Goal: Information Seeking & Learning: Learn about a topic

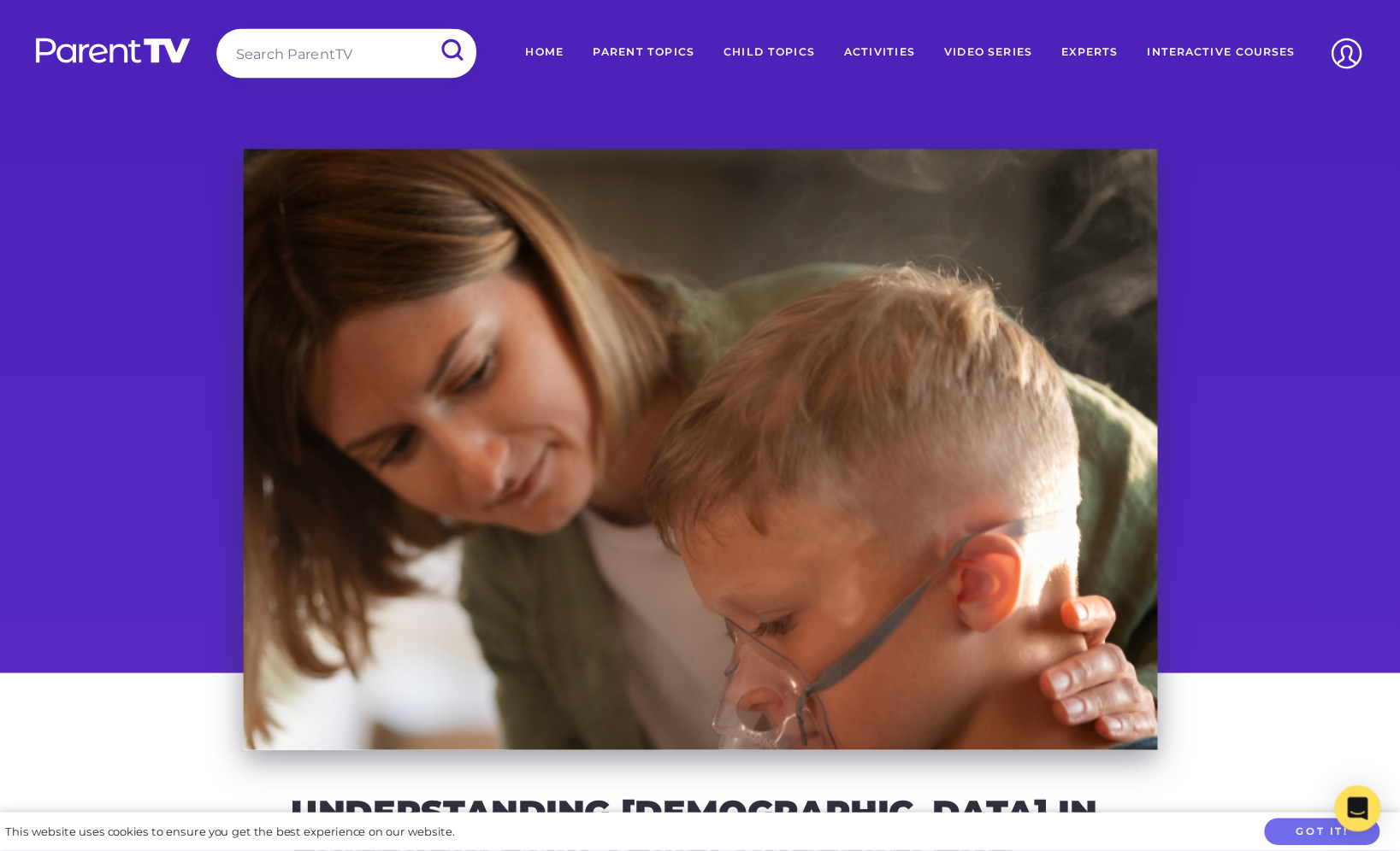
scroll to position [308, 0]
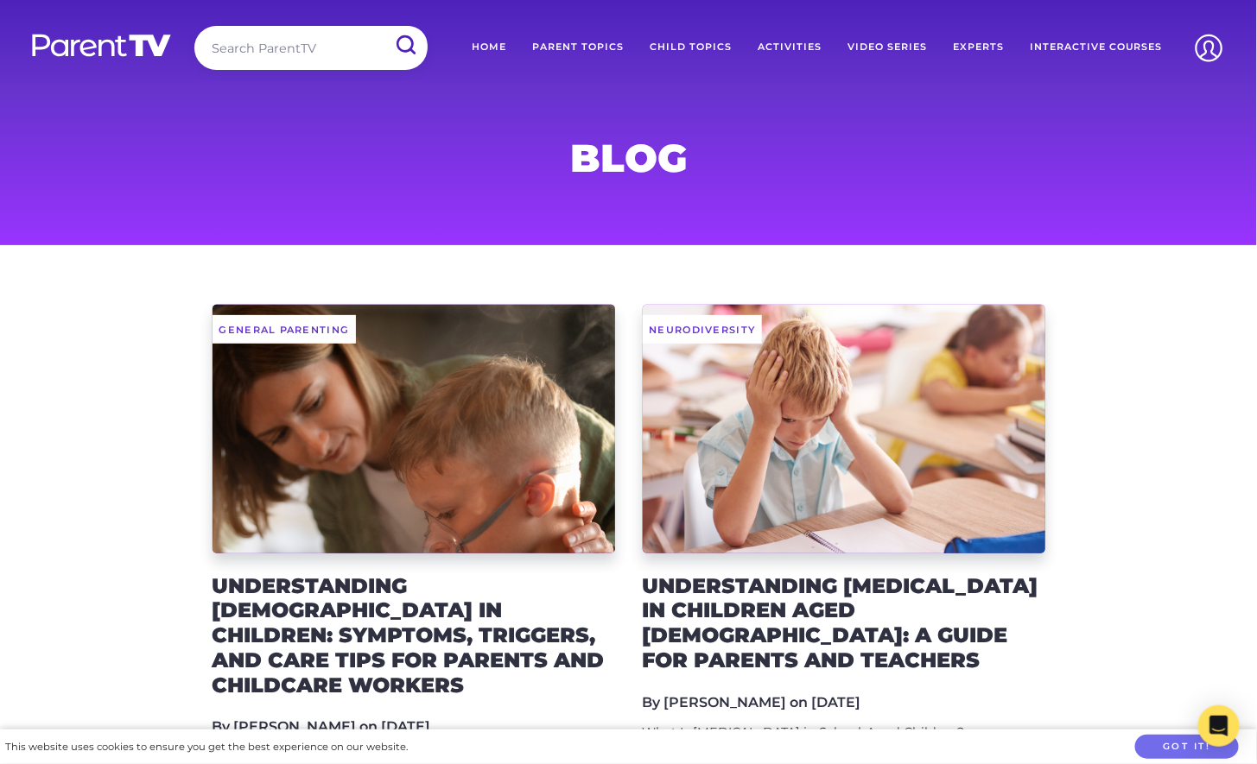
click at [265, 38] on input "search" at bounding box center [310, 48] width 233 height 44
type input "listening"
click at [383, 26] on input "submit" at bounding box center [405, 45] width 45 height 39
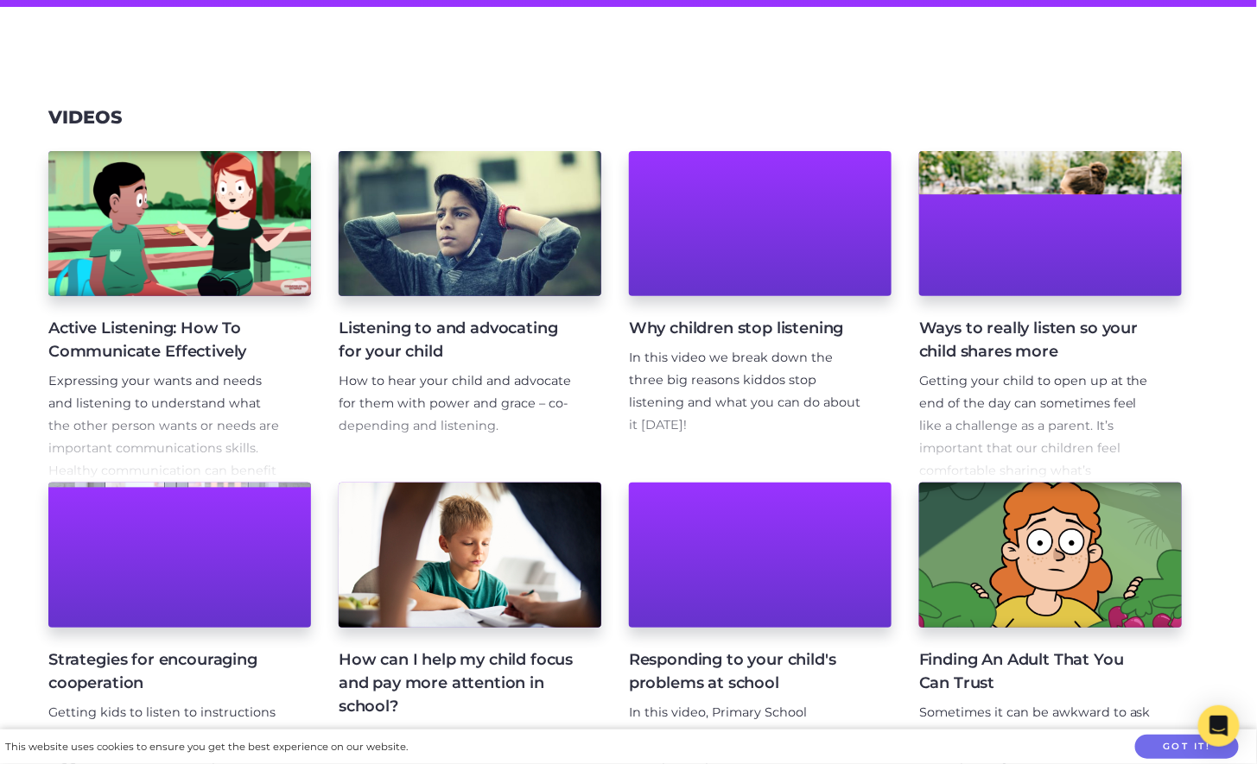
scroll to position [503, 0]
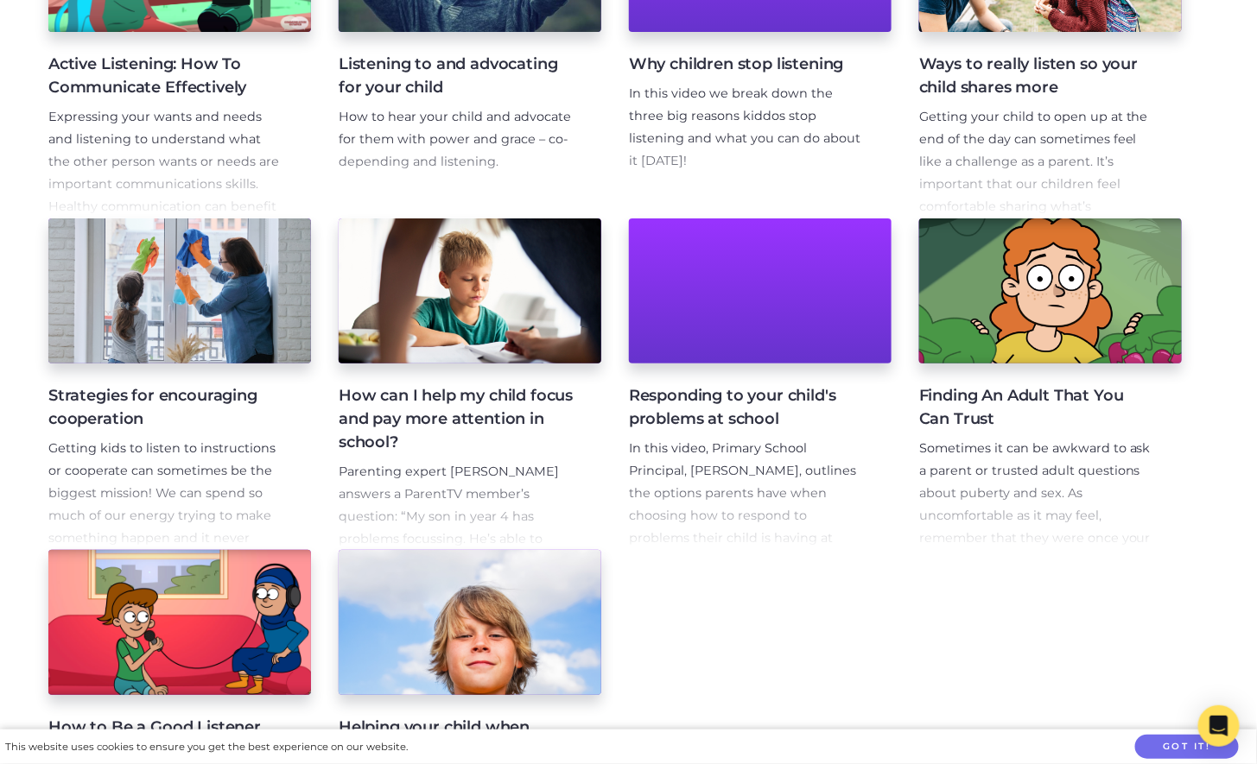
click at [398, 473] on p "Parenting expert Claire Orange answers a ParentTV member’s question: “My son in…" at bounding box center [456, 561] width 235 height 201
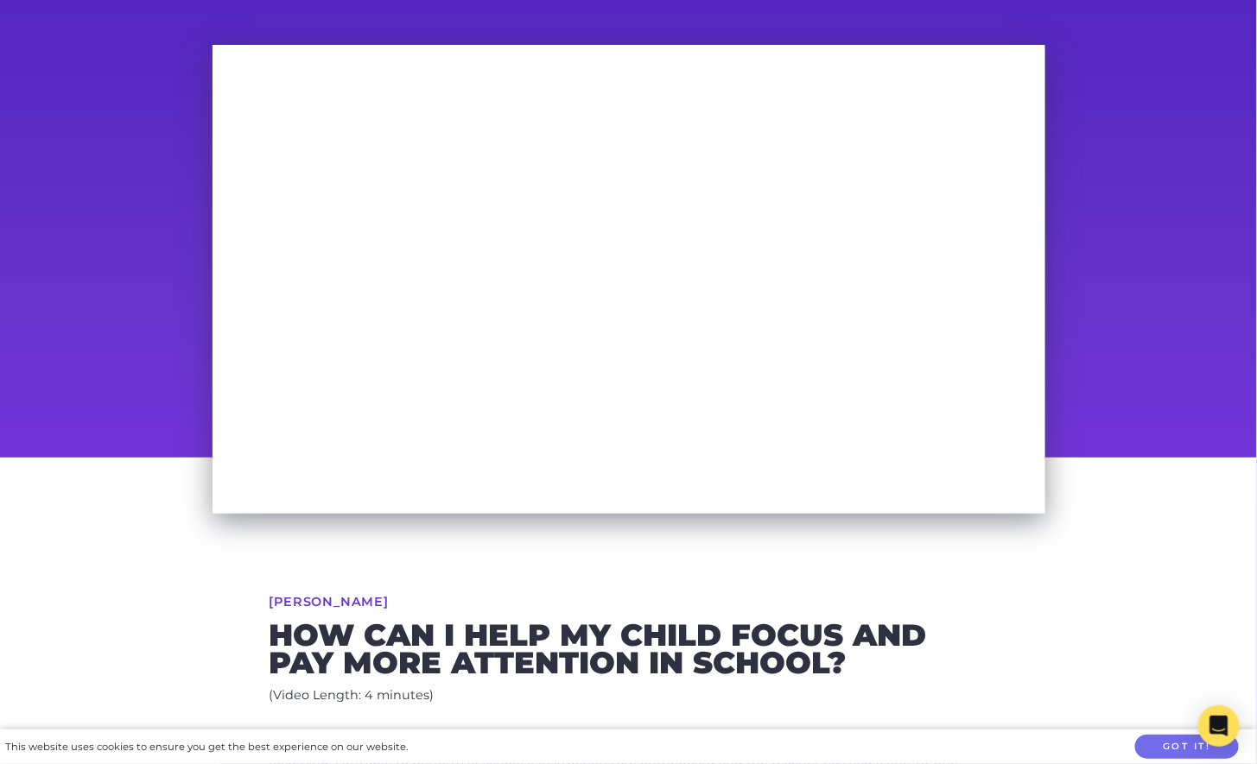
scroll to position [106, 0]
click at [436, 635] on h2 "How can I help my child focus and pay more attention in school?" at bounding box center [628, 649] width 719 height 54
click at [619, 625] on h2 "How can I help my child focus and pay more attention in school?" at bounding box center [628, 649] width 719 height 54
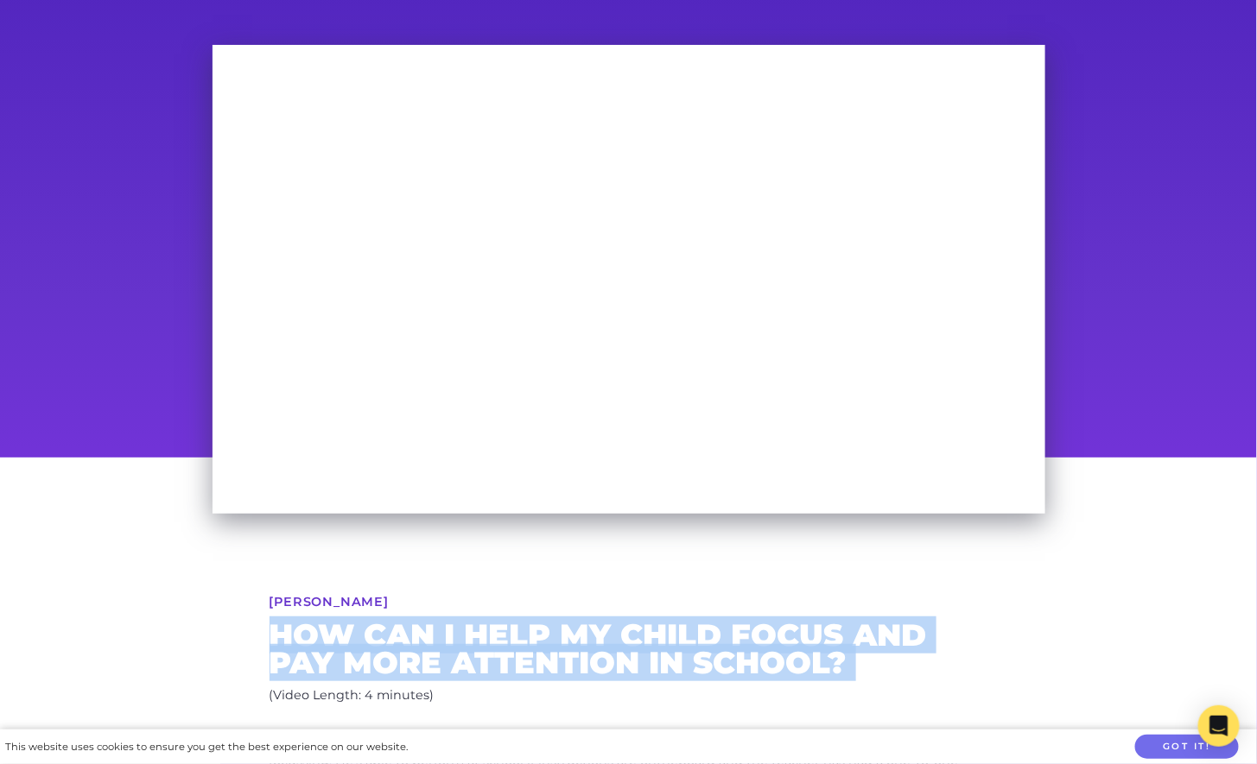
click at [619, 625] on h2 "How can I help my child focus and pay more attention in school?" at bounding box center [628, 649] width 719 height 54
click at [618, 625] on h2 "How can I help my child focus and pay more attention in school?" at bounding box center [628, 649] width 719 height 54
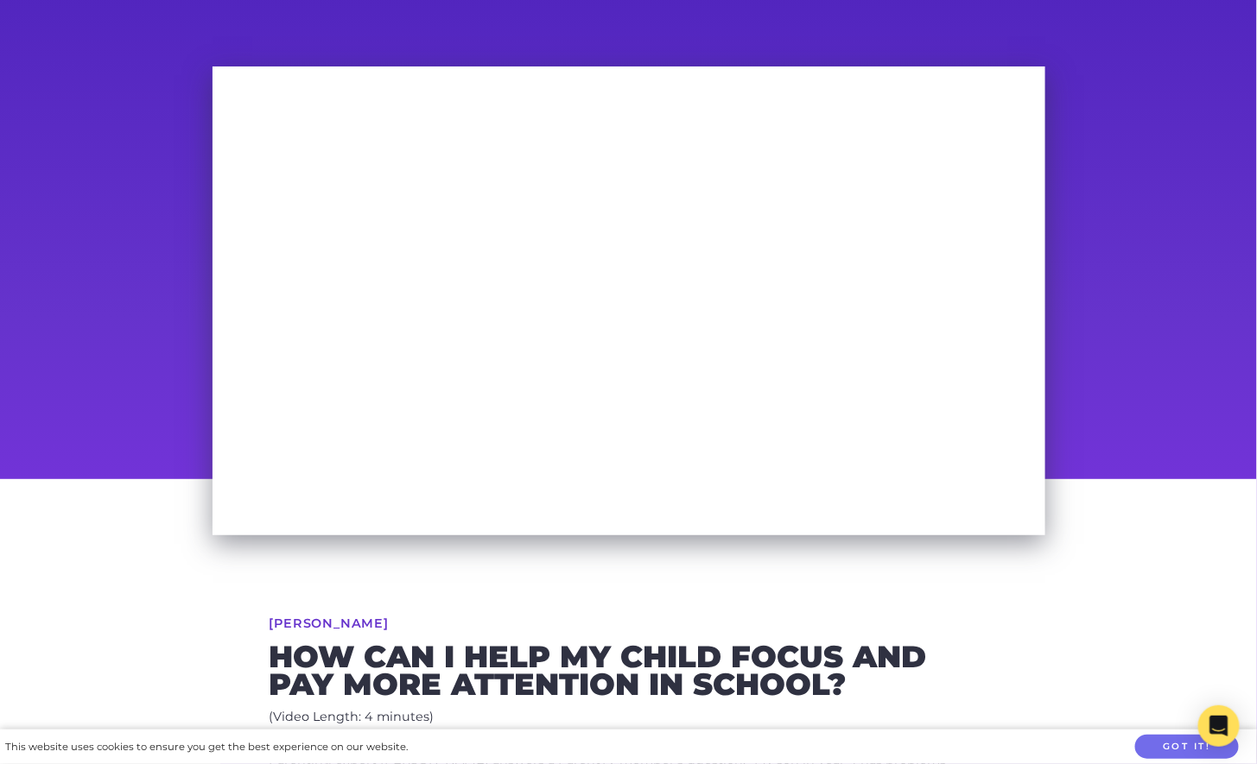
scroll to position [79, 0]
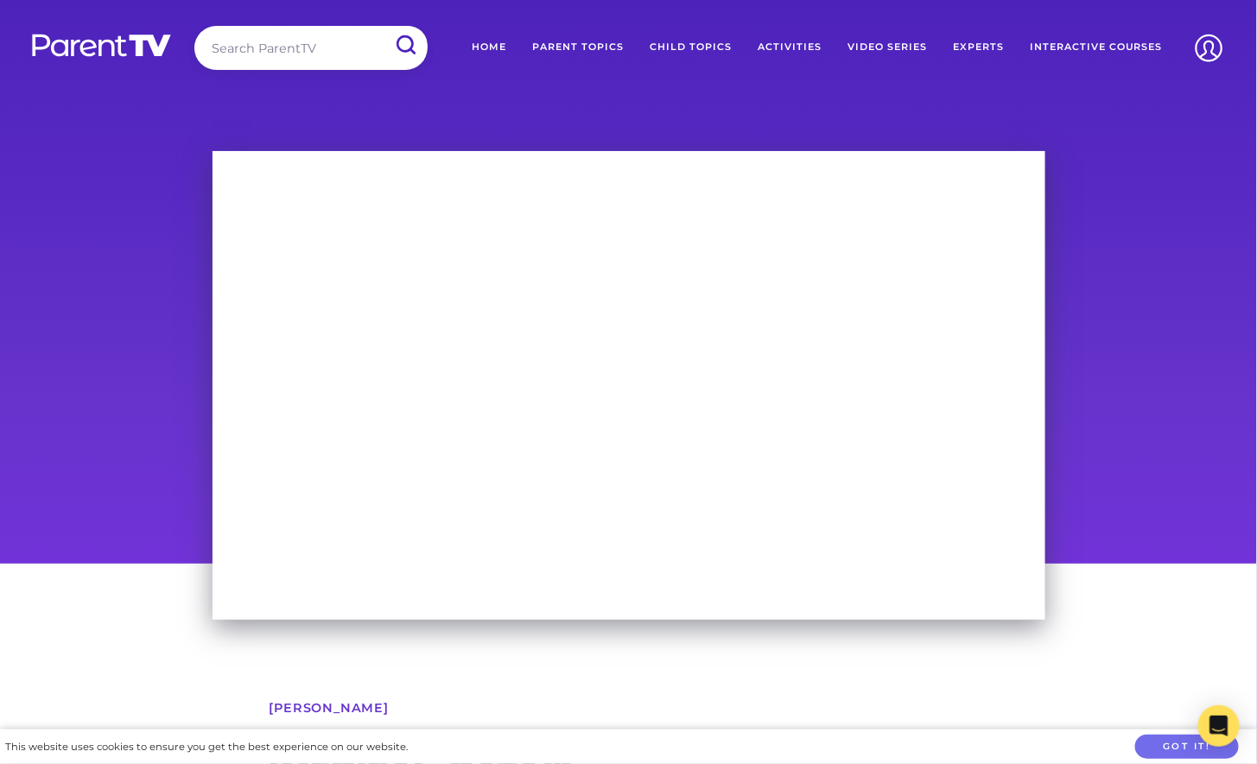
click at [303, 48] on input "search" at bounding box center [310, 48] width 233 height 44
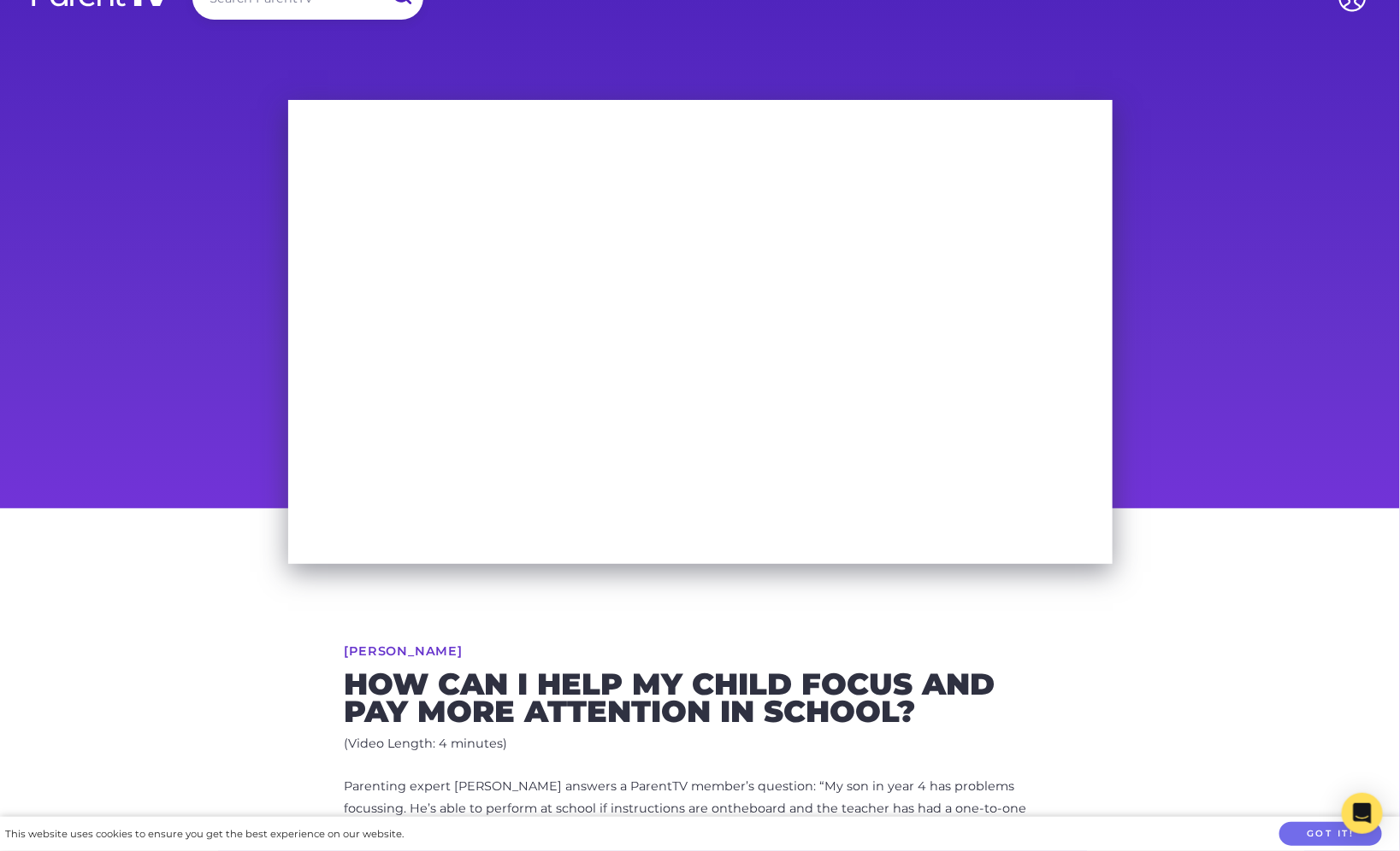
scroll to position [144, 0]
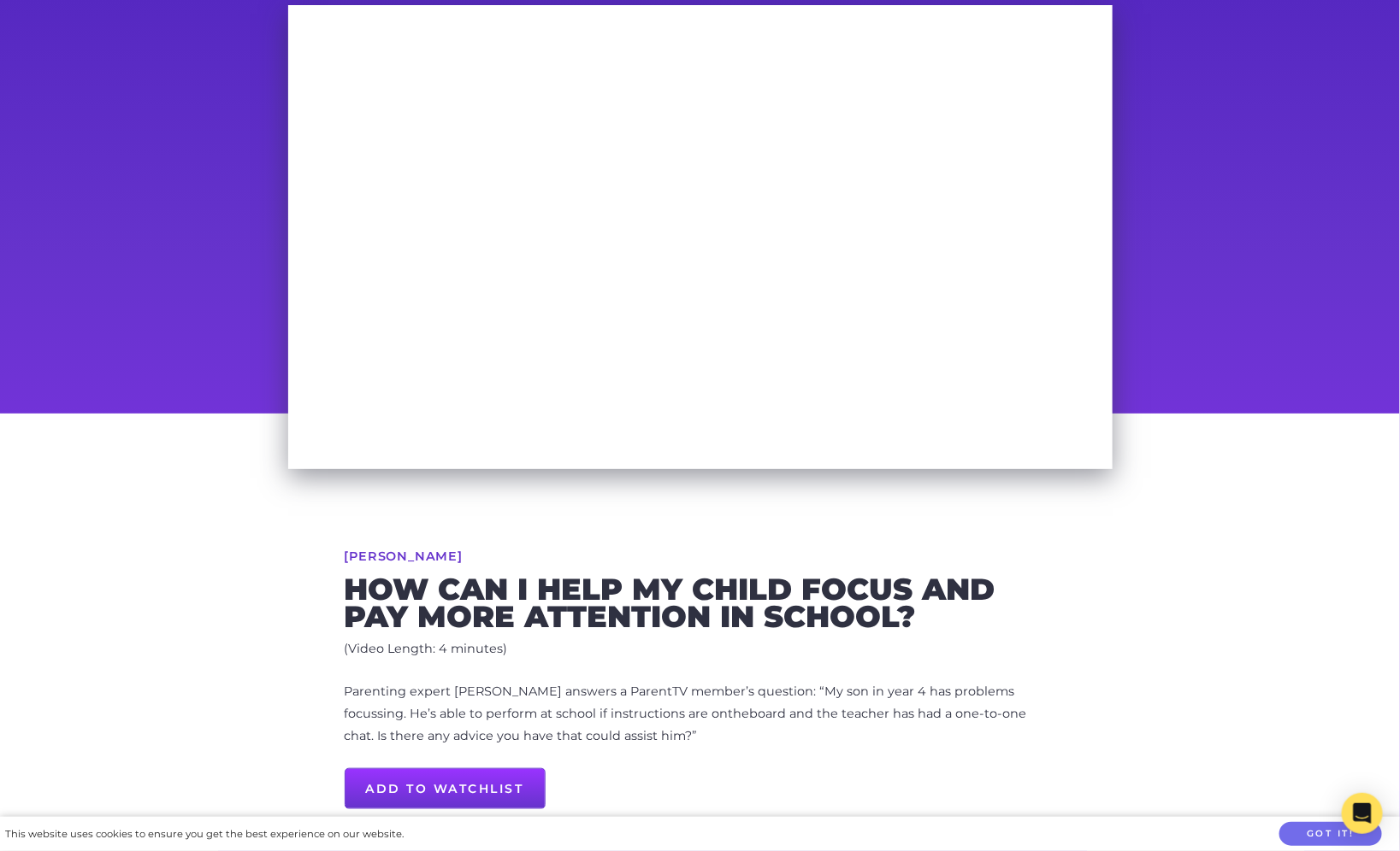
click at [584, 686] on p "Parenting expert [PERSON_NAME] answers a ParentTV member’s question: “My son in…" at bounding box center [700, 713] width 712 height 66
click at [584, 686] on p "Parenting expert Claire Orange answers a ParentTV member’s question: “My son in…" at bounding box center [700, 713] width 712 height 66
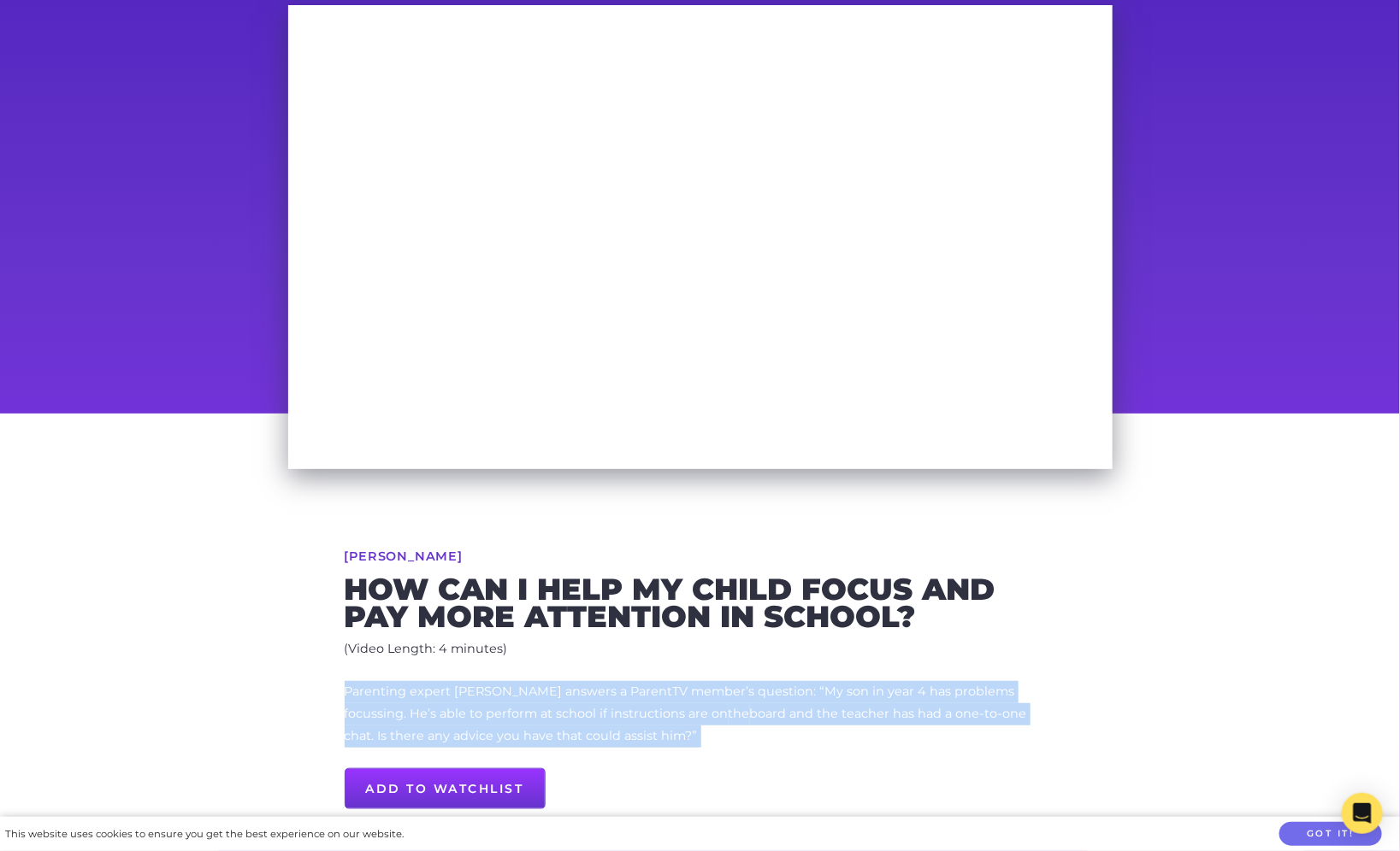
click at [584, 686] on p "Parenting expert Claire Orange answers a ParentTV member’s question: “My son in…" at bounding box center [700, 713] width 712 height 66
copy div "Parenting expert Claire Orange answers a ParentTV member’s question: “My son in…"
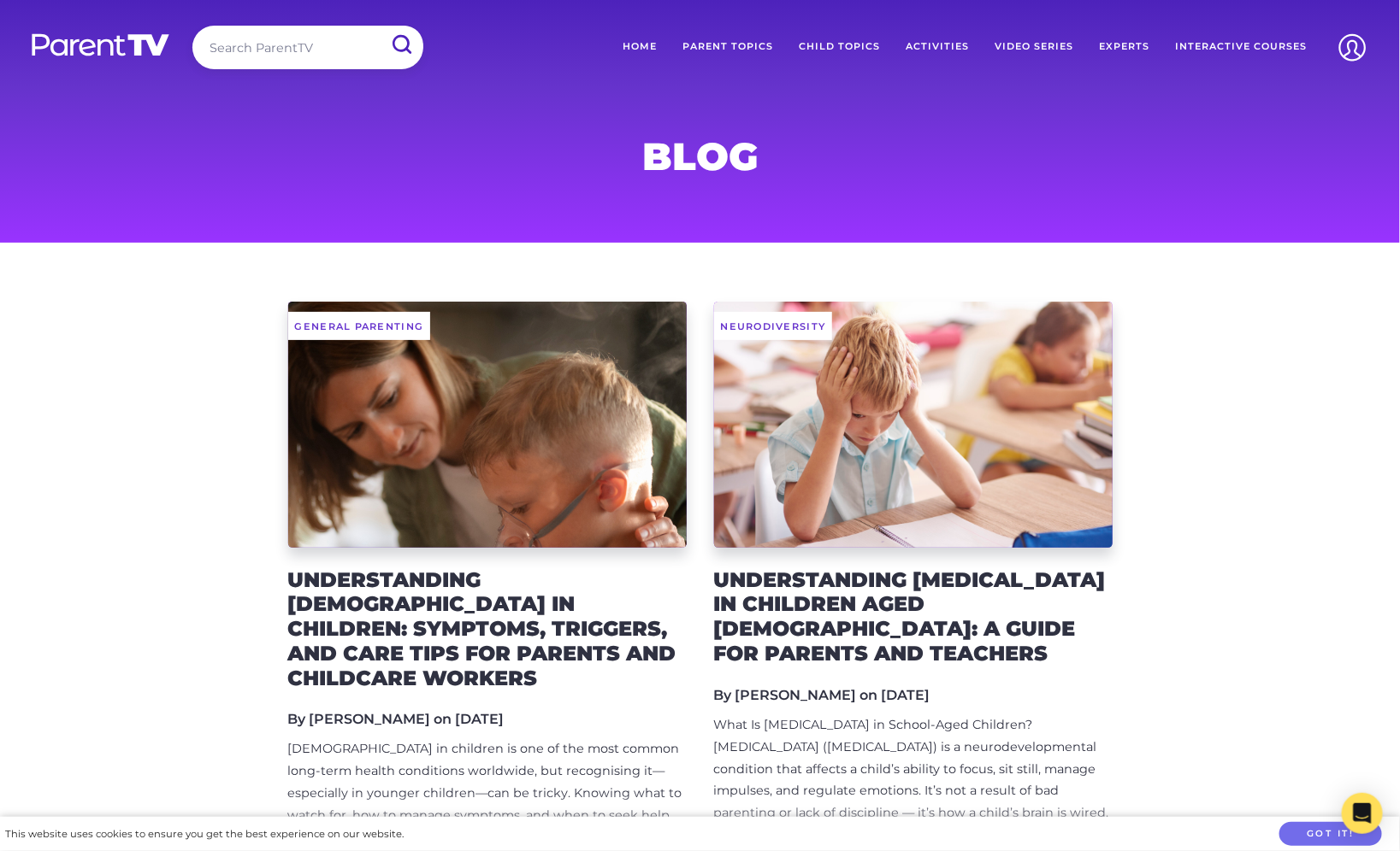
click at [278, 47] on input "search" at bounding box center [307, 47] width 231 height 44
type input "listening"
click at [379, 26] on input "submit" at bounding box center [401, 45] width 45 height 39
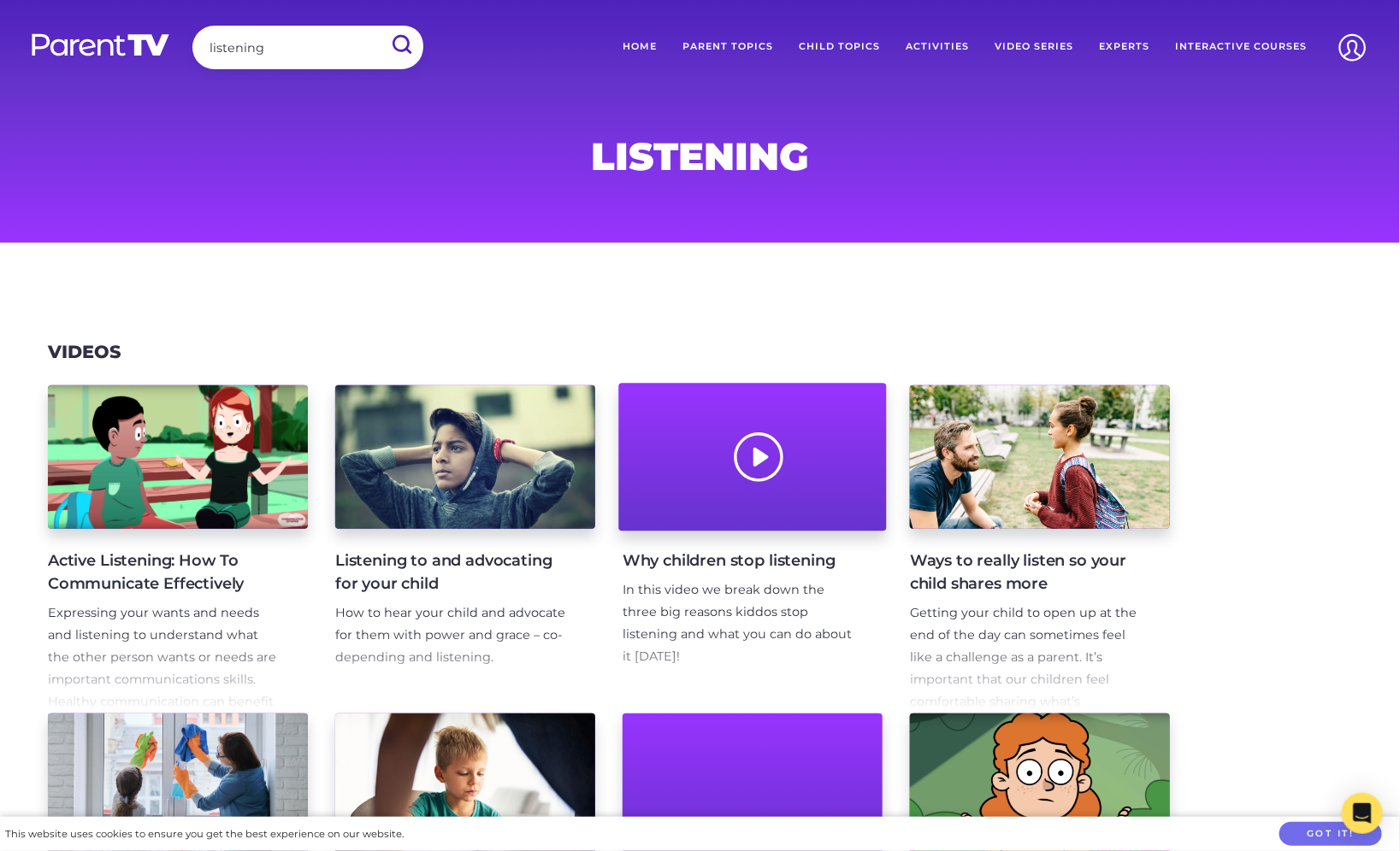
scroll to position [96, 0]
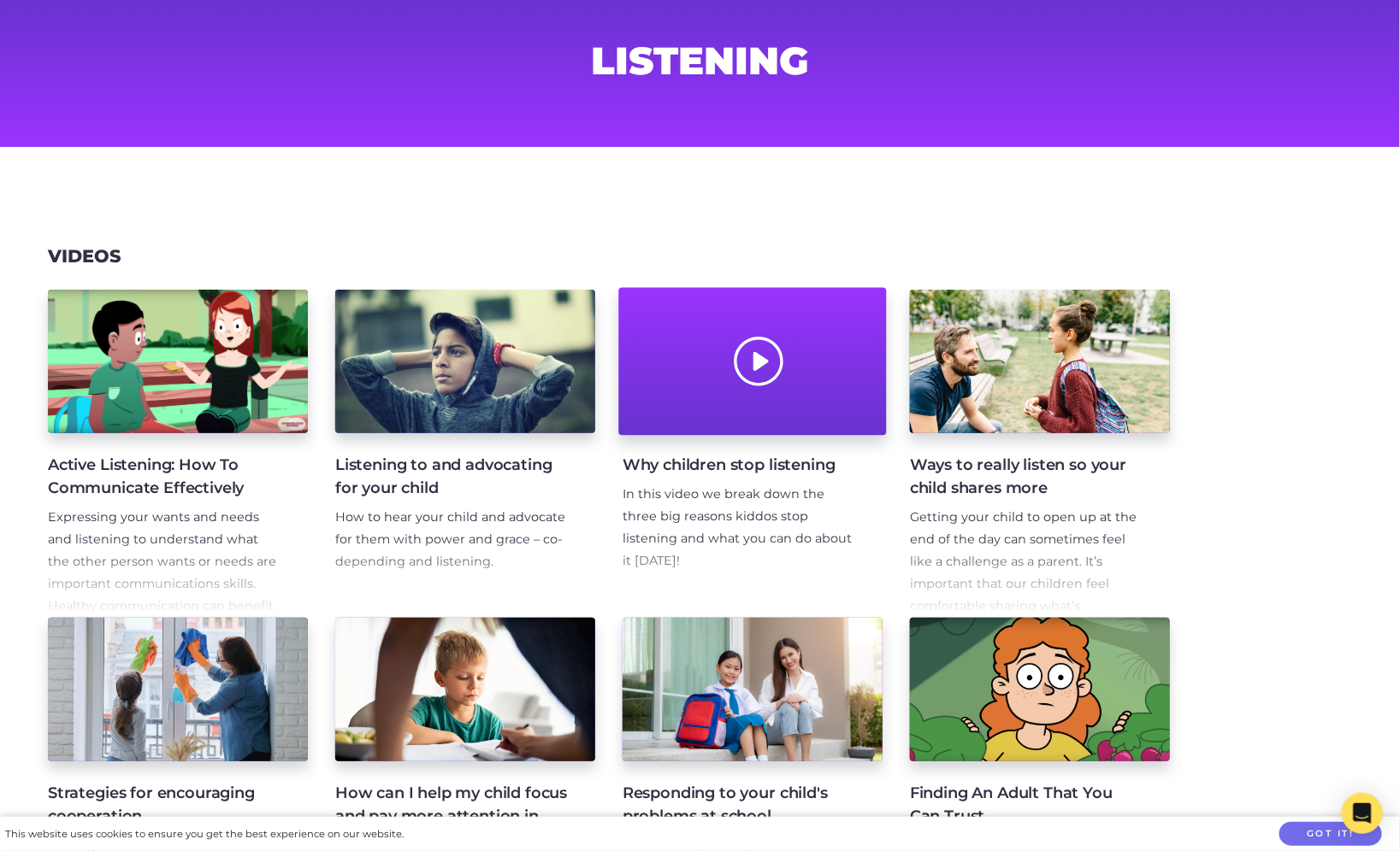
click at [819, 335] on div at bounding box center [751, 361] width 267 height 147
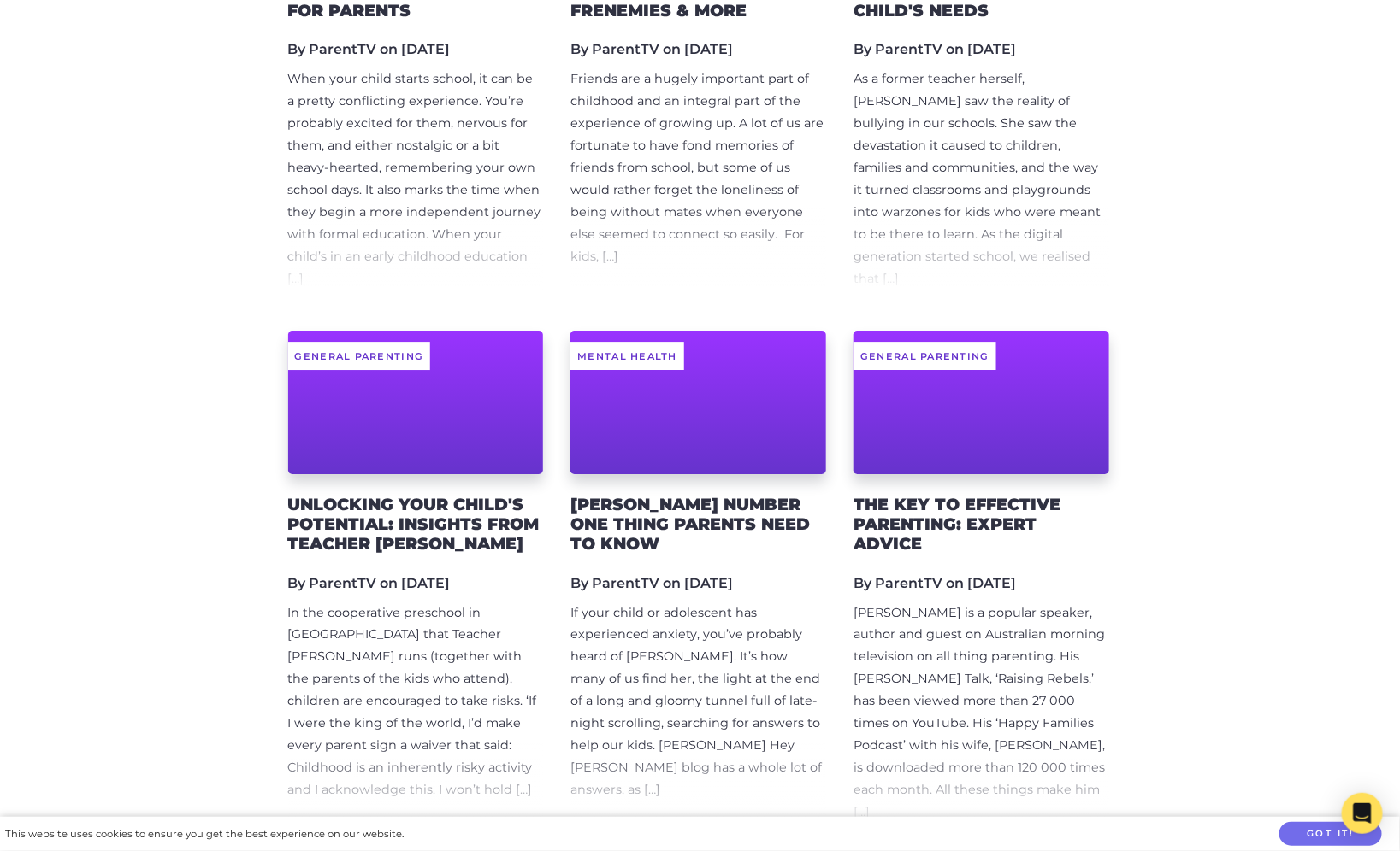
scroll to position [16406, 0]
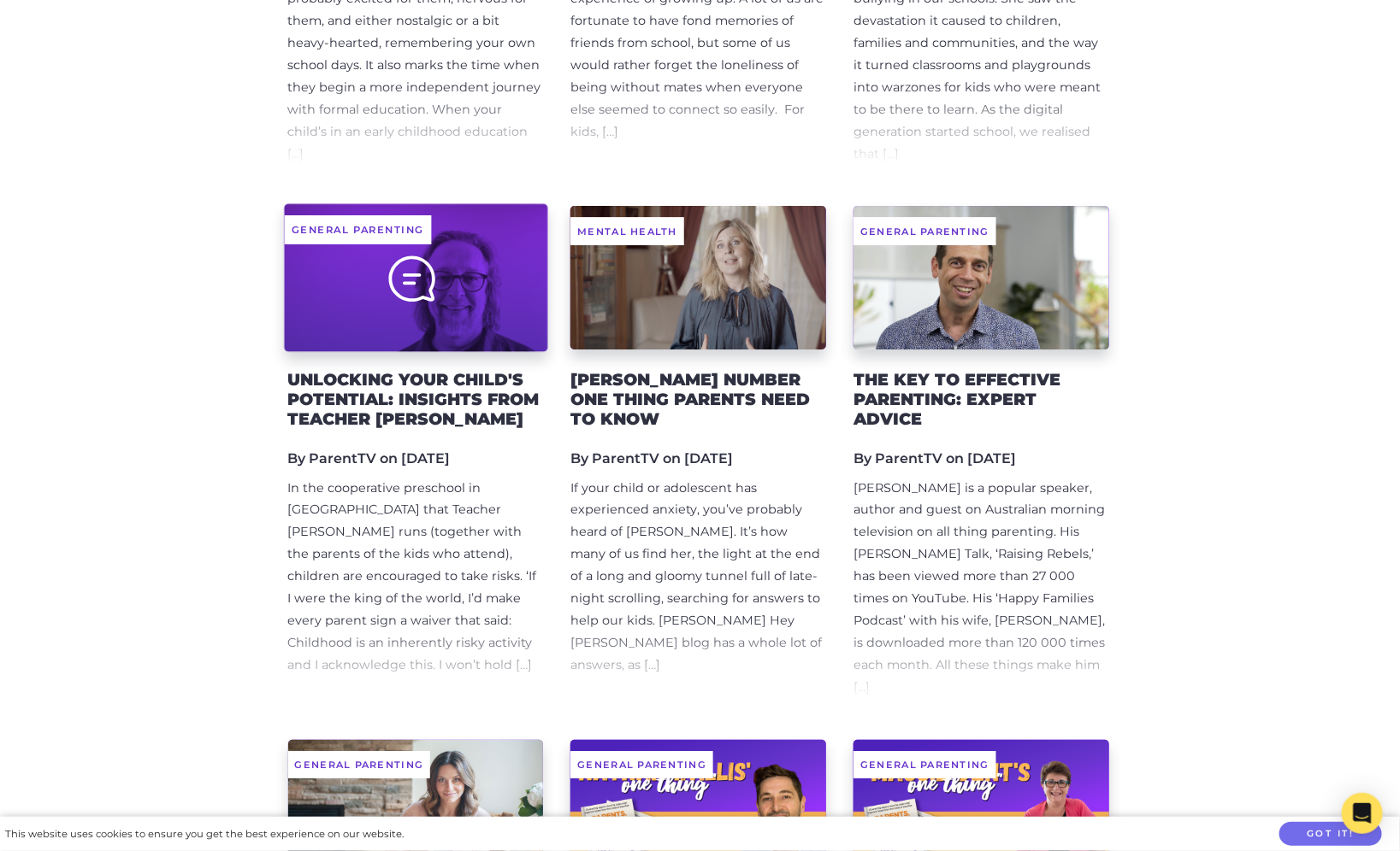
click at [462, 204] on div at bounding box center [416, 277] width 263 height 147
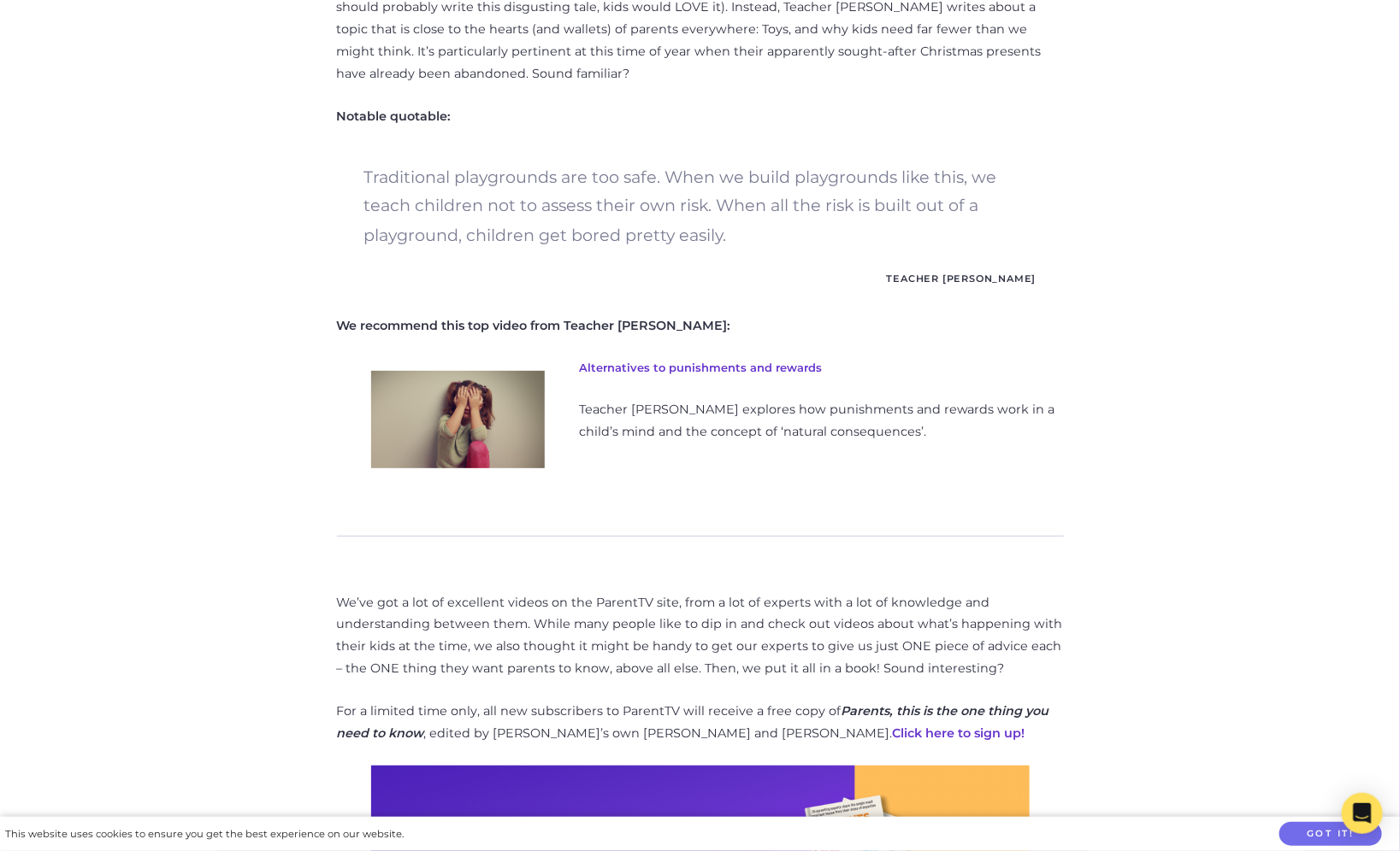
scroll to position [713, 0]
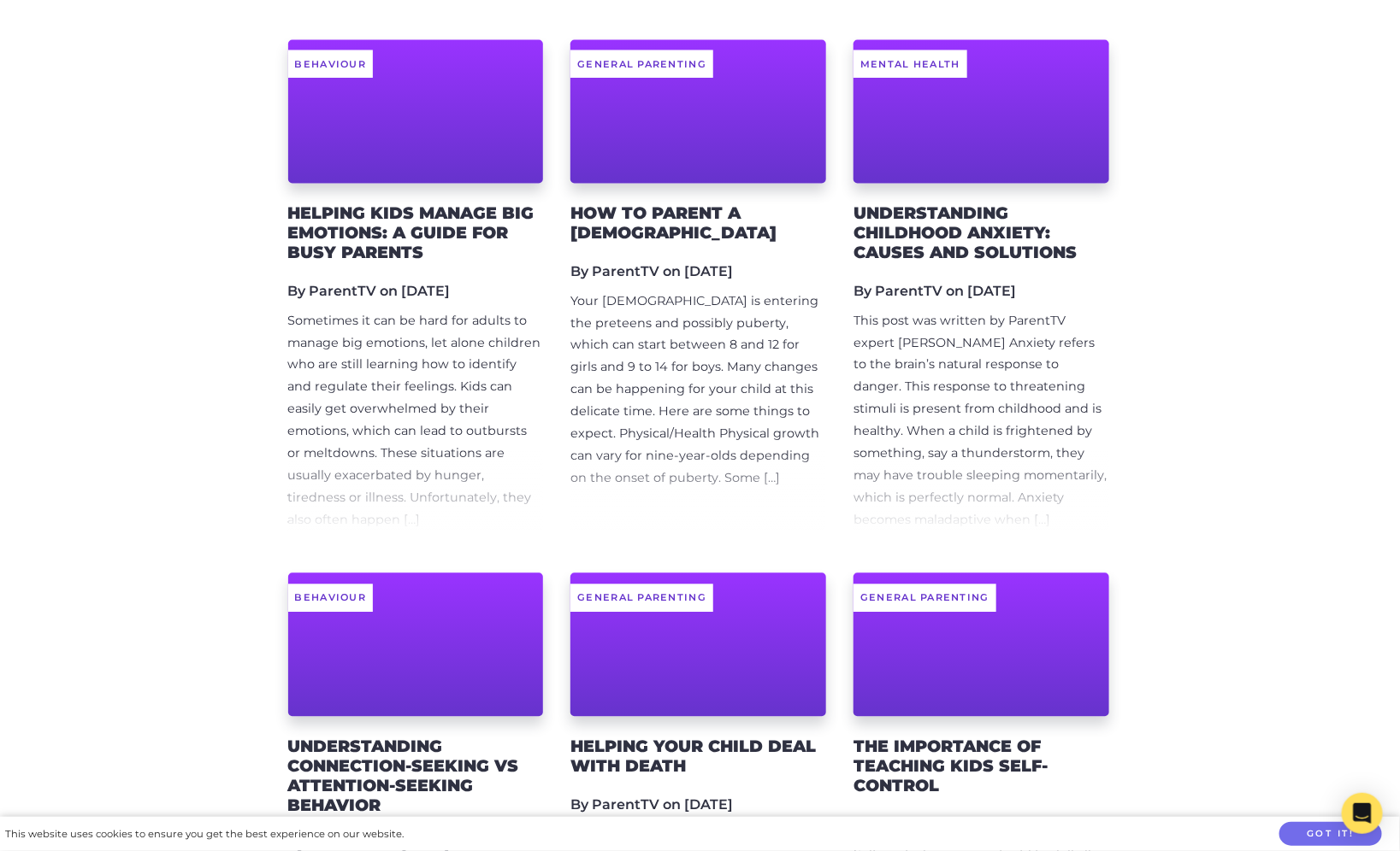
scroll to position [31698, 0]
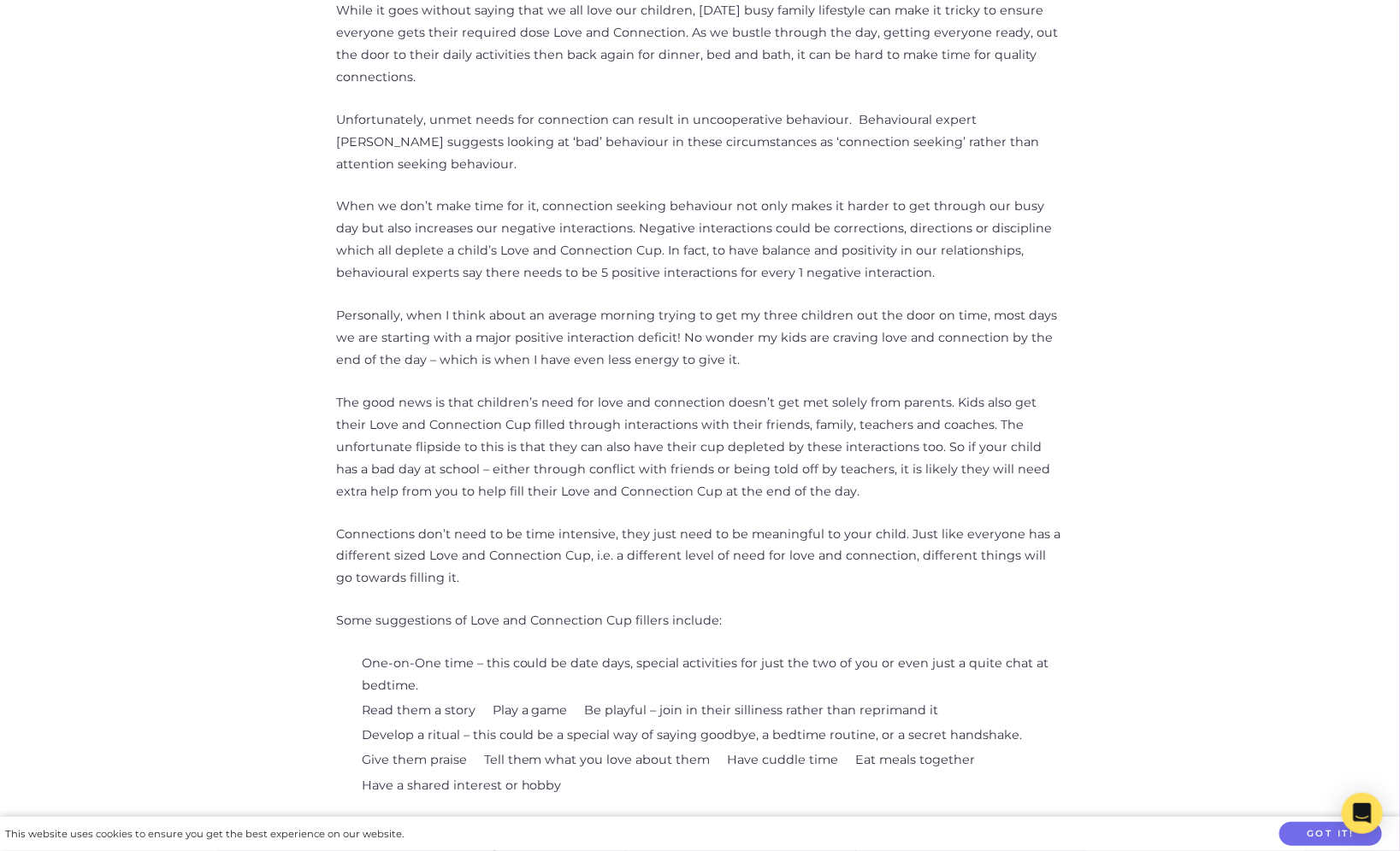
scroll to position [438, 0]
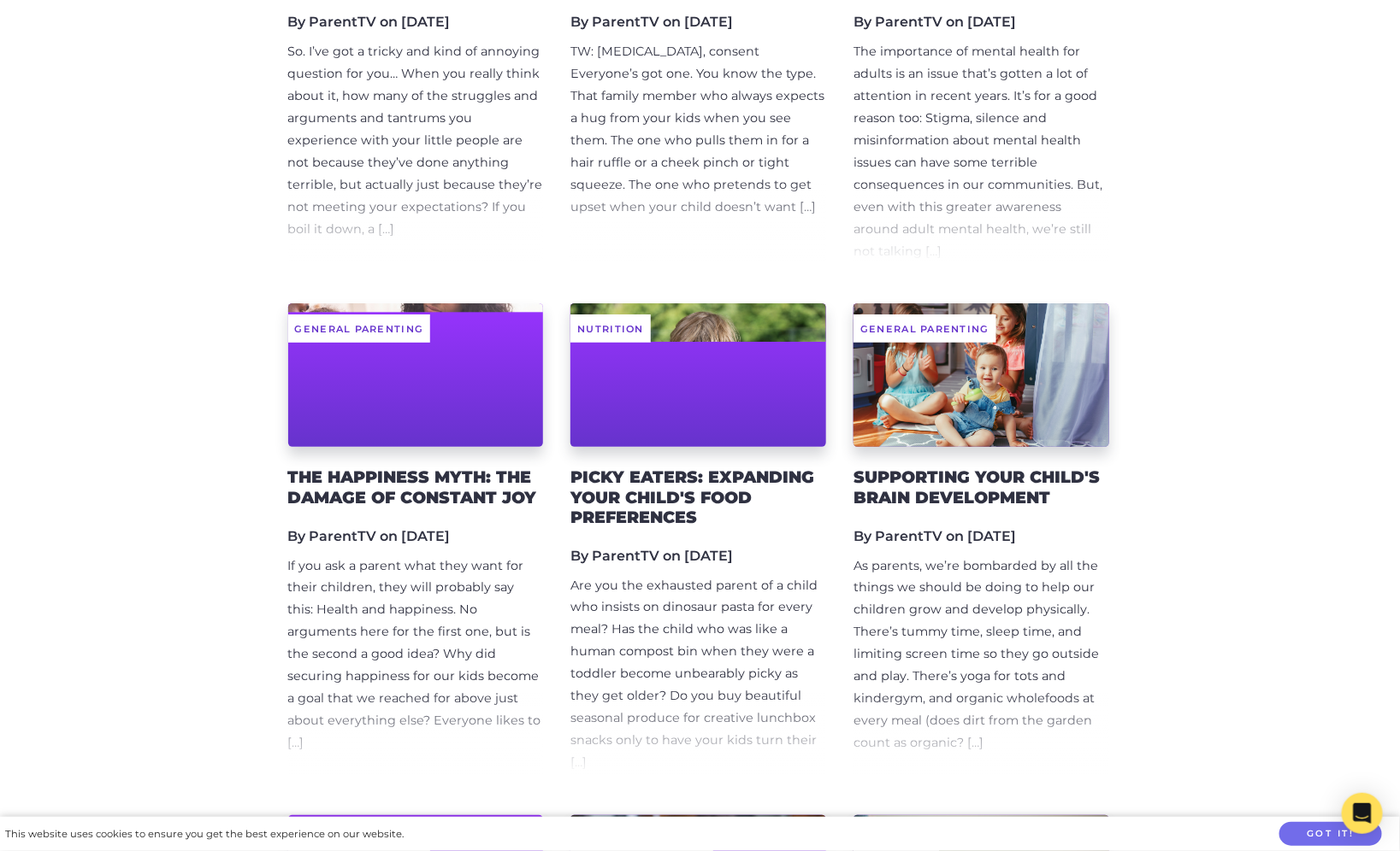
scroll to position [22684, 0]
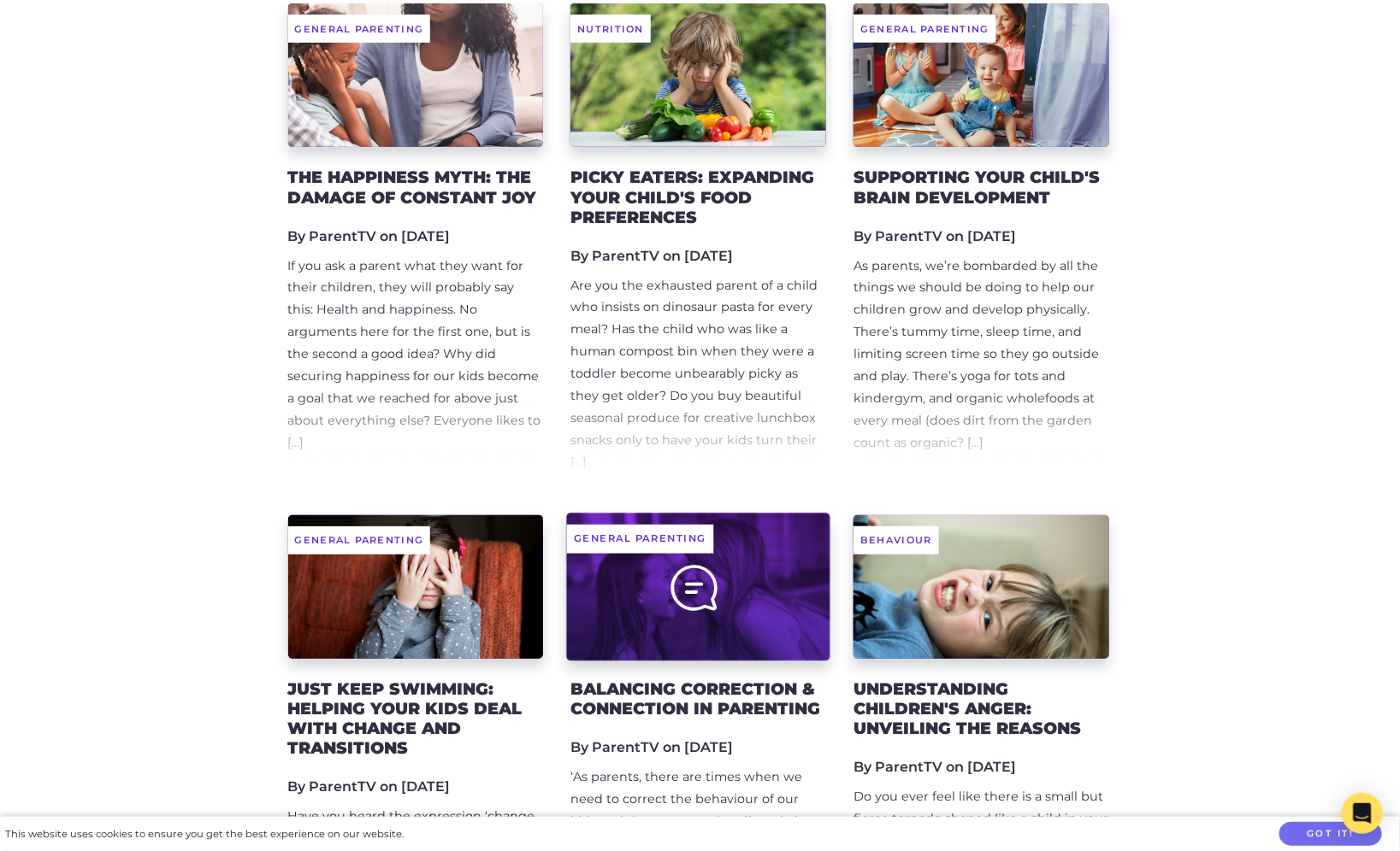
click at [766, 513] on div at bounding box center [699, 586] width 263 height 147
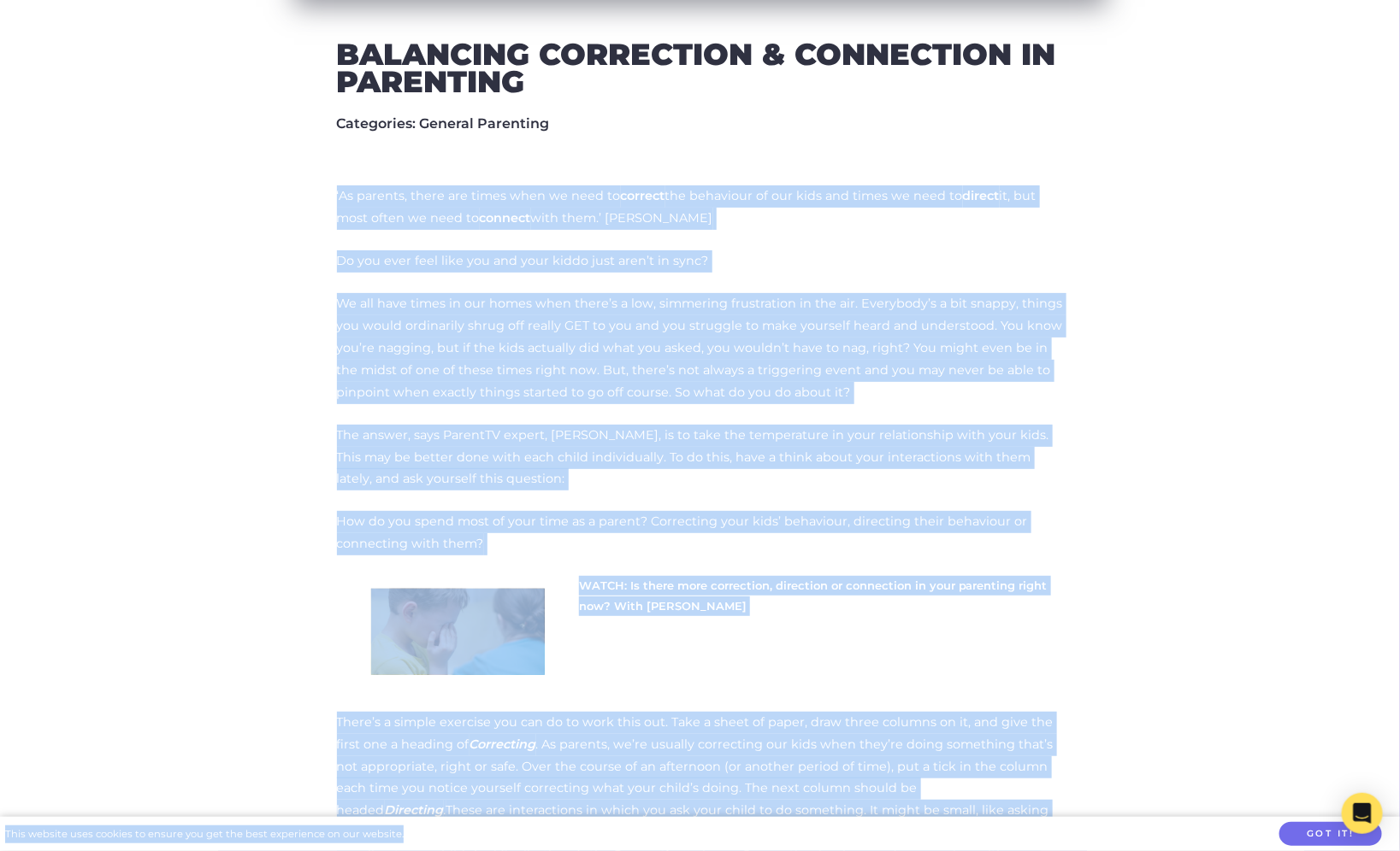
scroll to position [698, 0]
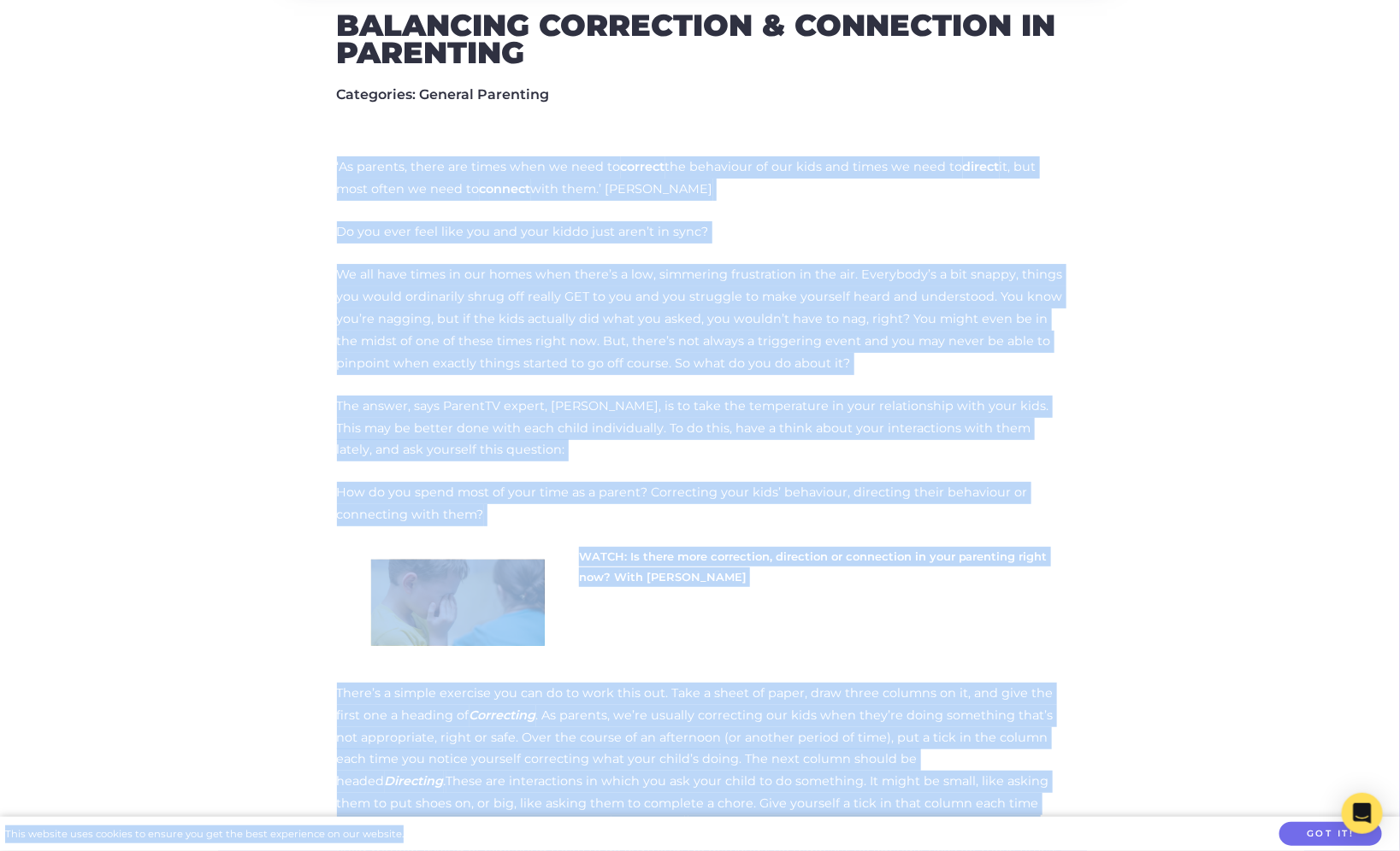
drag, startPoint x: 337, startPoint y: 392, endPoint x: 703, endPoint y: 509, distance: 384.2
click at [659, 578] on link "WATCH: Is there more correction, direction or connection in your parenting righ…" at bounding box center [813, 566] width 468 height 34
click at [704, 331] on p "We all have times in our homes when there’s a low, simmering frustration in the…" at bounding box center [700, 320] width 727 height 111
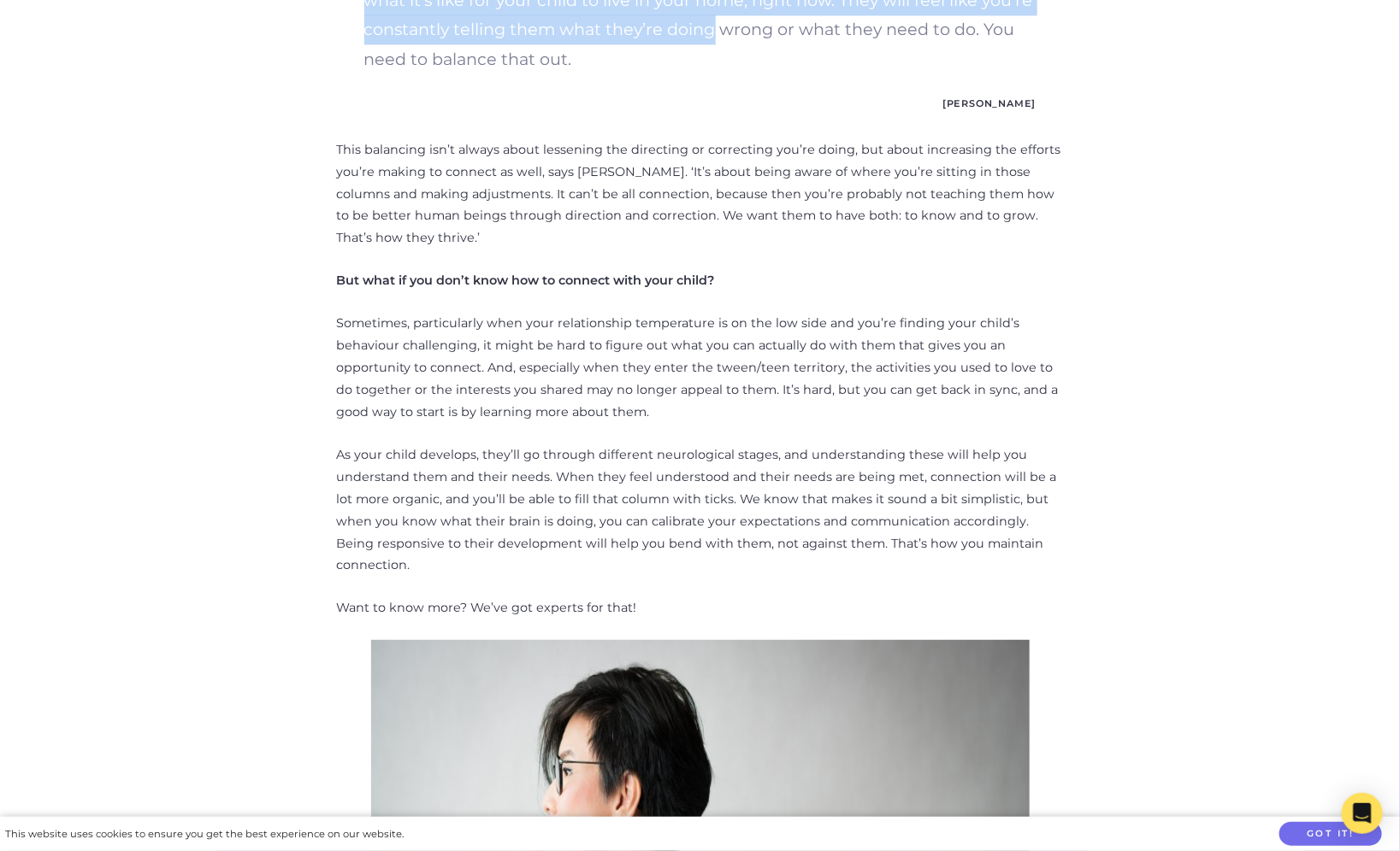
scroll to position [1765, 0]
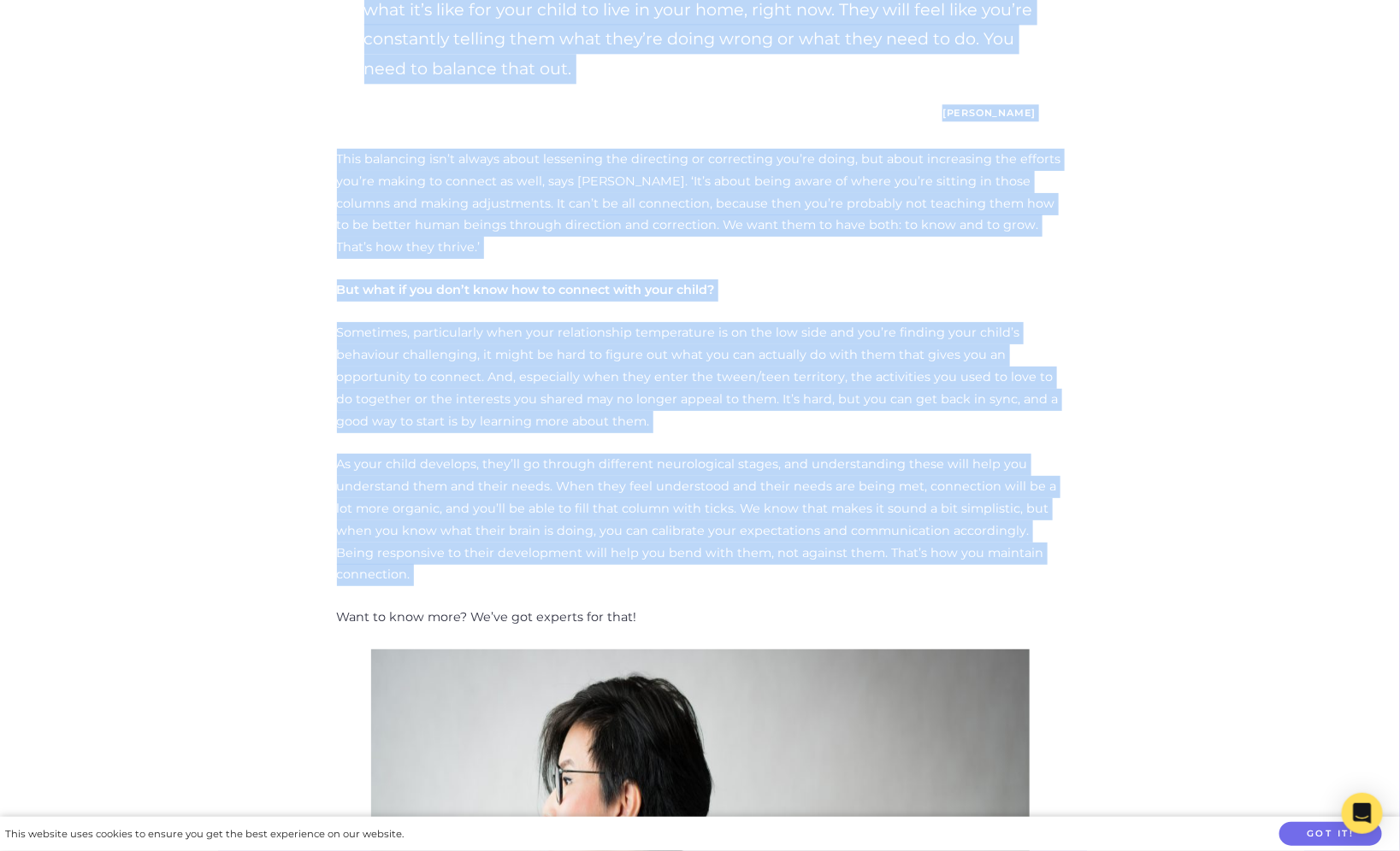
drag, startPoint x: 337, startPoint y: 167, endPoint x: 712, endPoint y: 581, distance: 558.6
copy div "‘As parents, there are times when we need to correct the behaviour of our kids …"
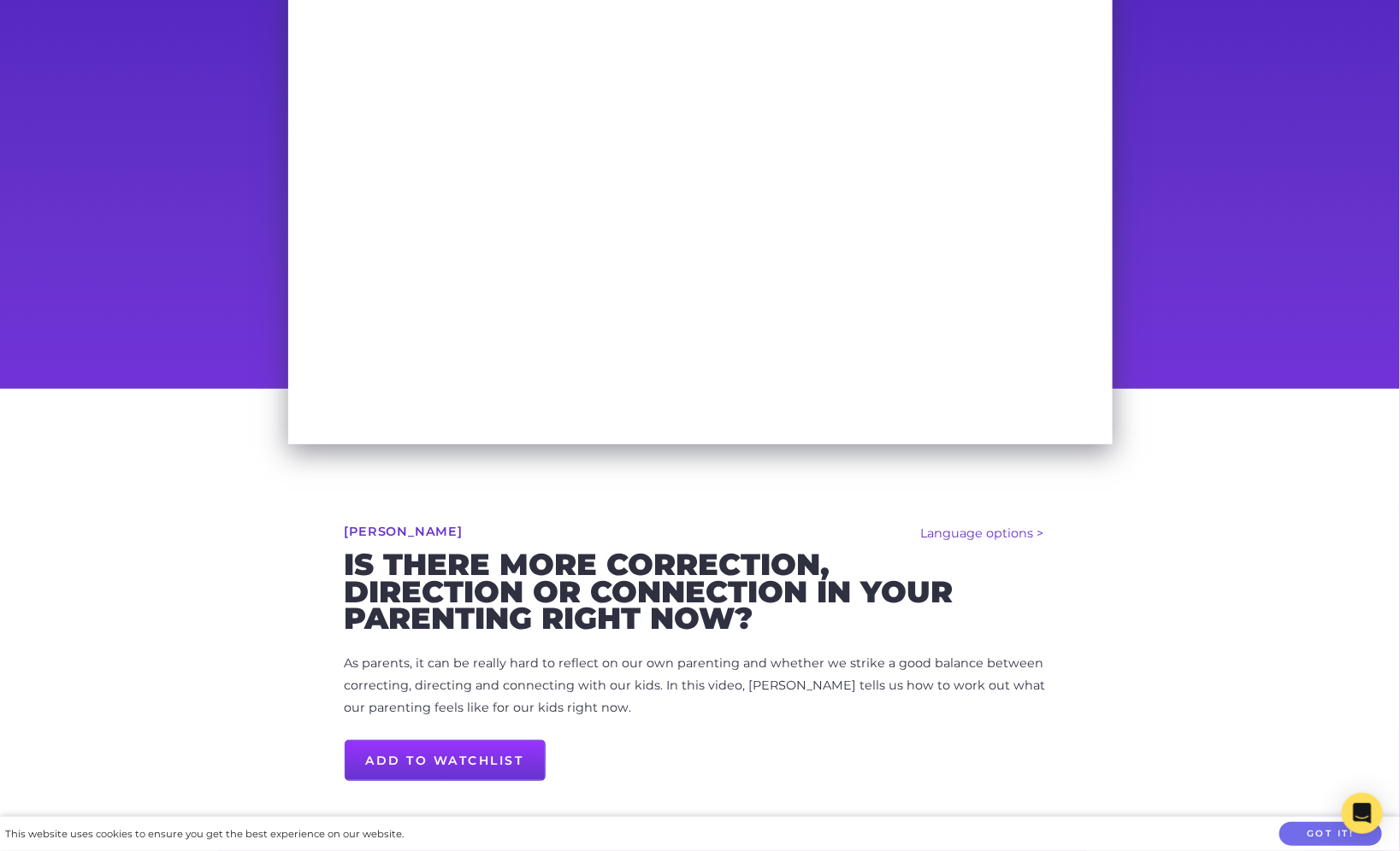
scroll to position [552, 0]
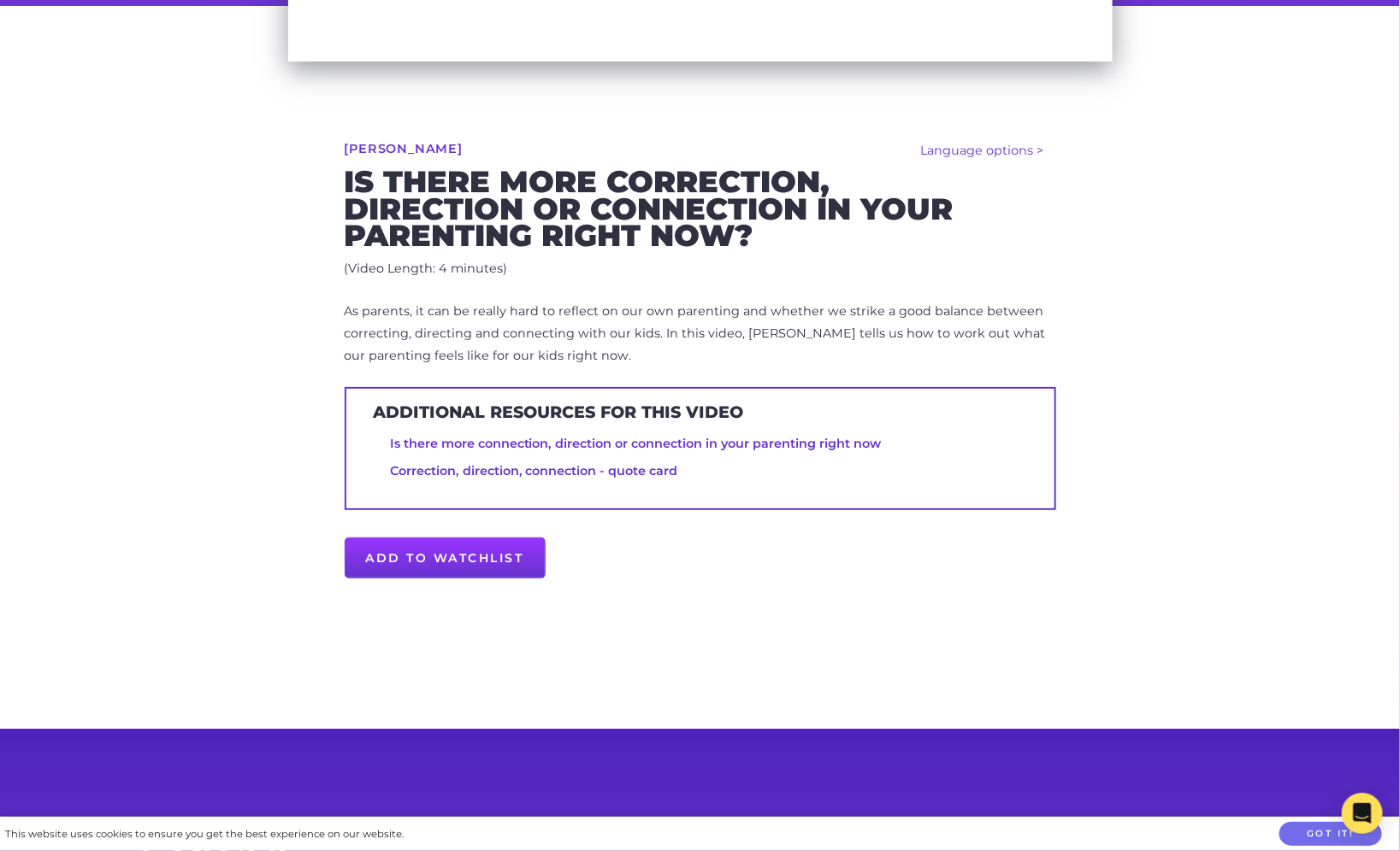
click at [552, 339] on span "As parents, it can be really hard to reflect on our own parenting and whether w…" at bounding box center [695, 333] width 701 height 59
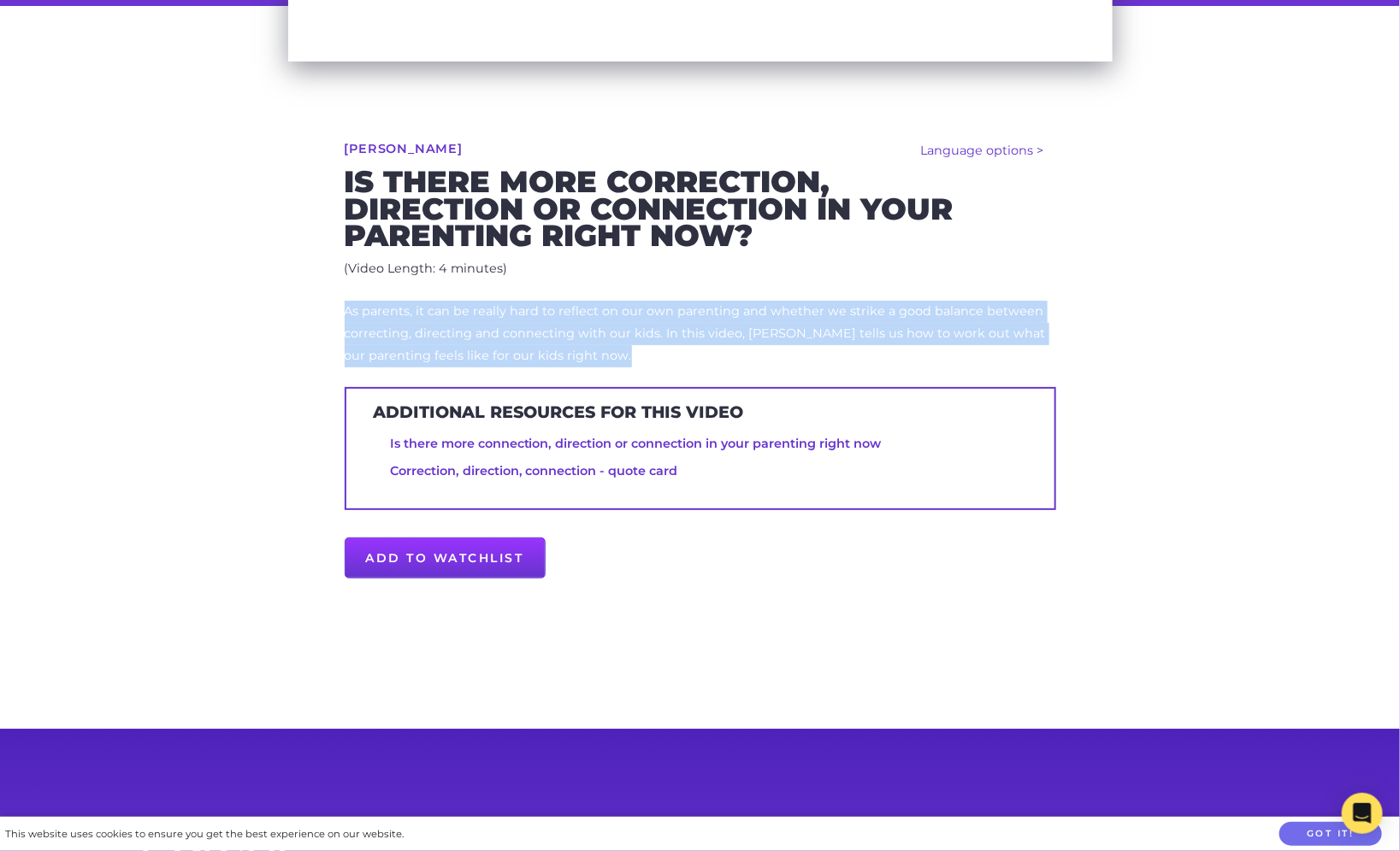
click at [552, 339] on span "As parents, it can be really hard to reflect on our own parenting and whether w…" at bounding box center [695, 333] width 701 height 59
copy div "As parents, it can be really hard to reflect on our own parenting and whether w…"
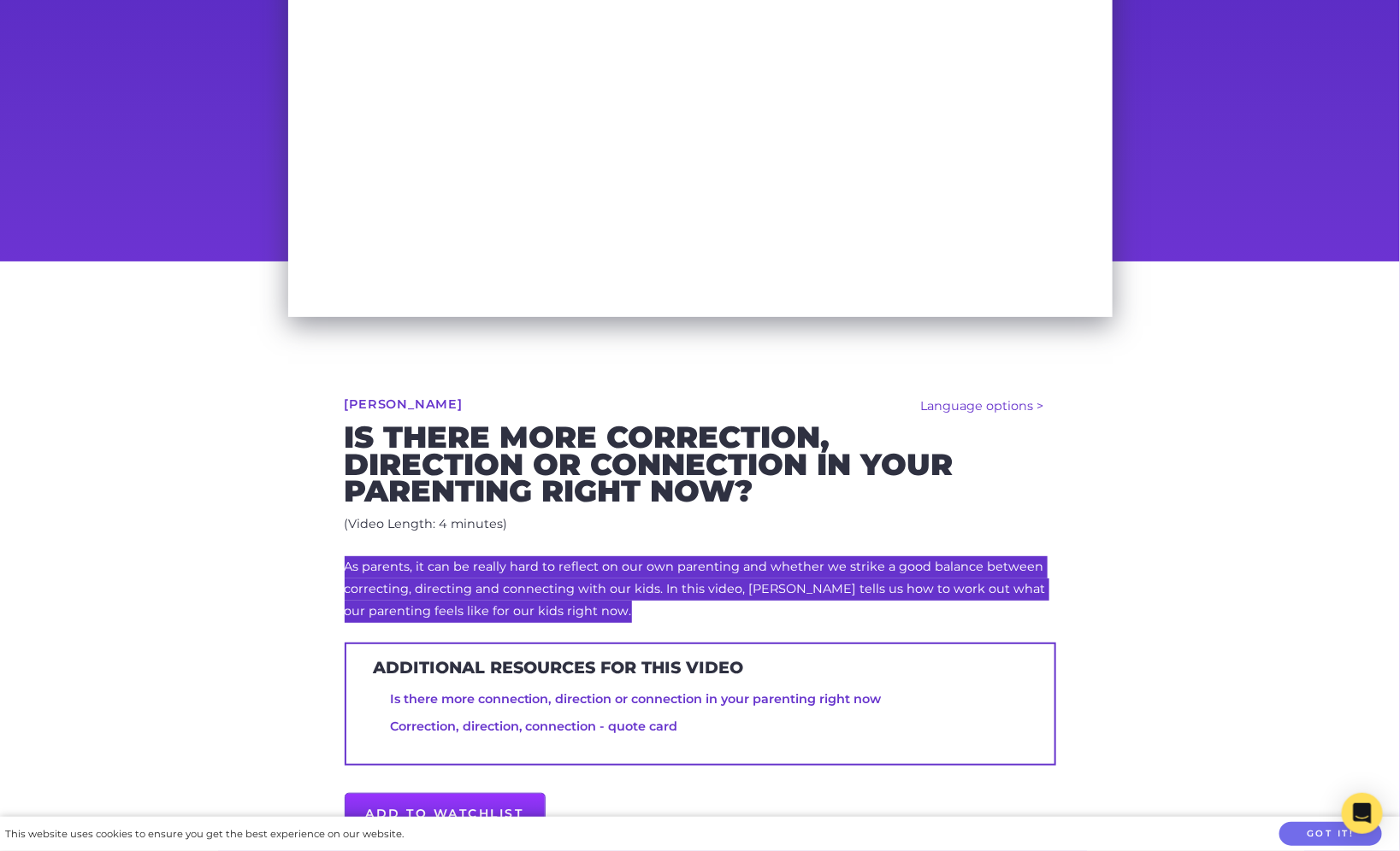
scroll to position [424, 0]
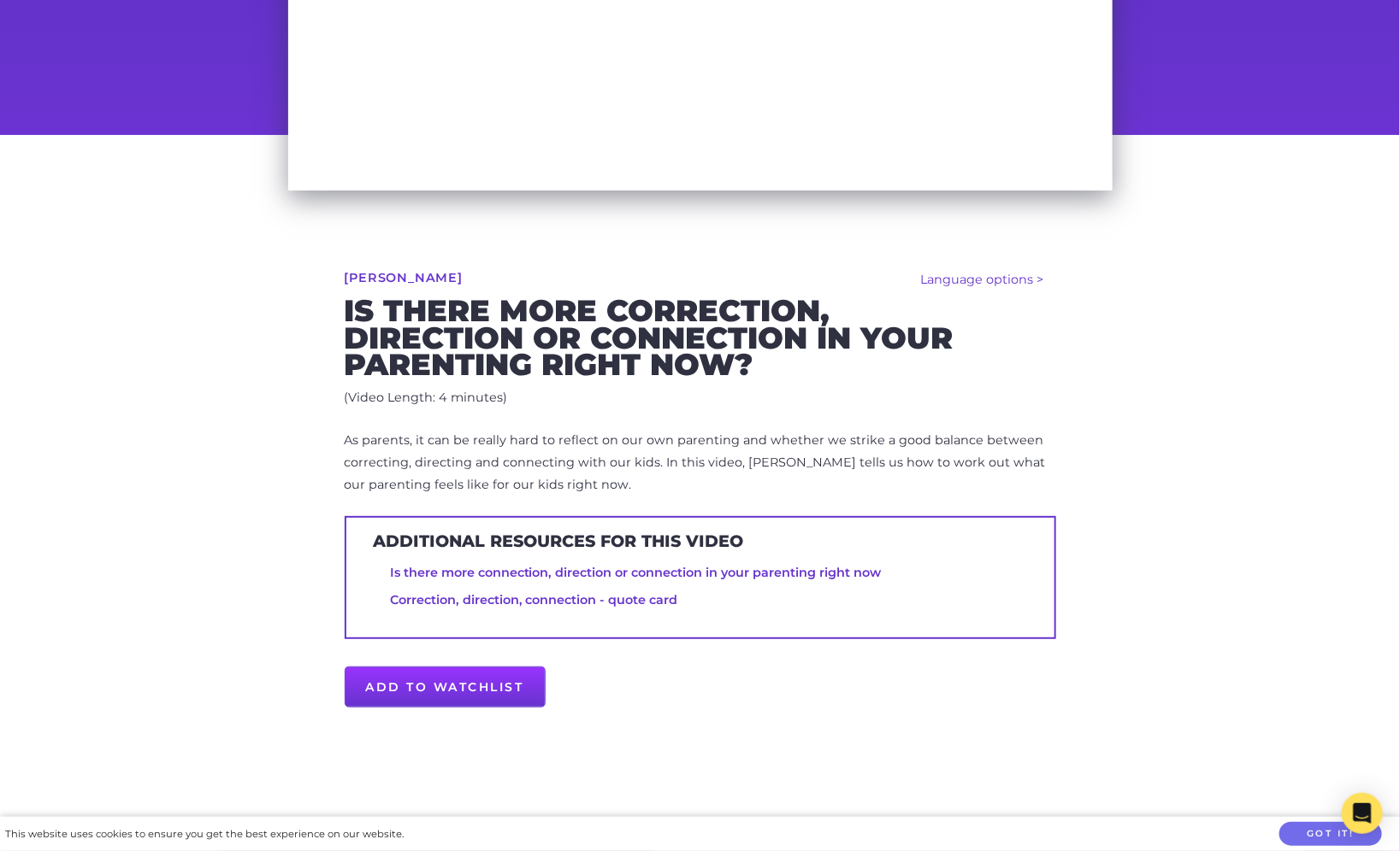
click at [518, 455] on span "As parents, it can be really hard to reflect on our own parenting and whether w…" at bounding box center [695, 462] width 701 height 59
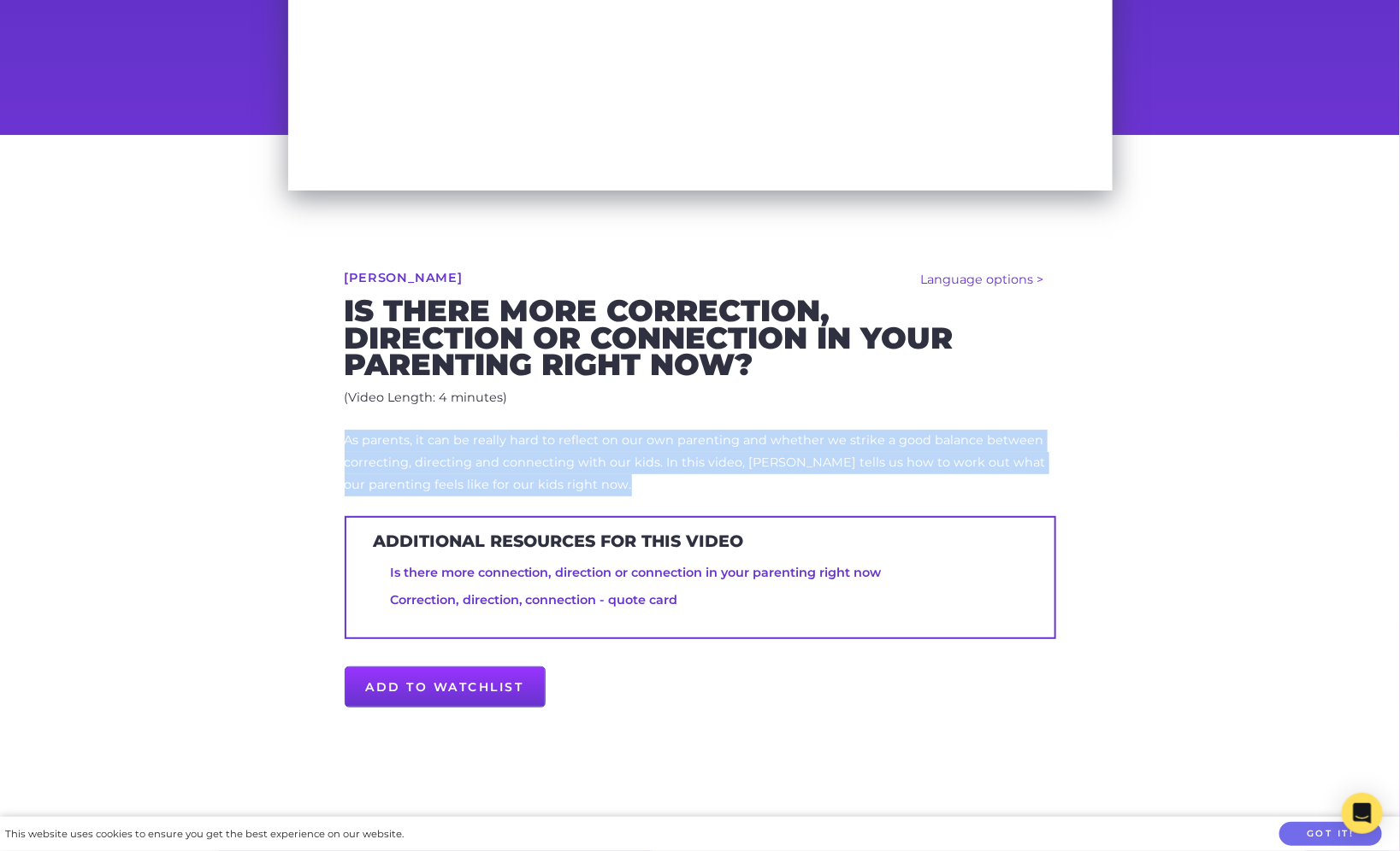
click at [518, 455] on span "As parents, it can be really hard to reflect on our own parenting and whether w…" at bounding box center [695, 462] width 701 height 59
copy div "As parents, it can be really hard to reflect on our own parenting and whether w…"
click at [643, 599] on link "Correction, direction, connection - quote card" at bounding box center [534, 601] width 288 height 16
